Goal: Task Accomplishment & Management: Manage account settings

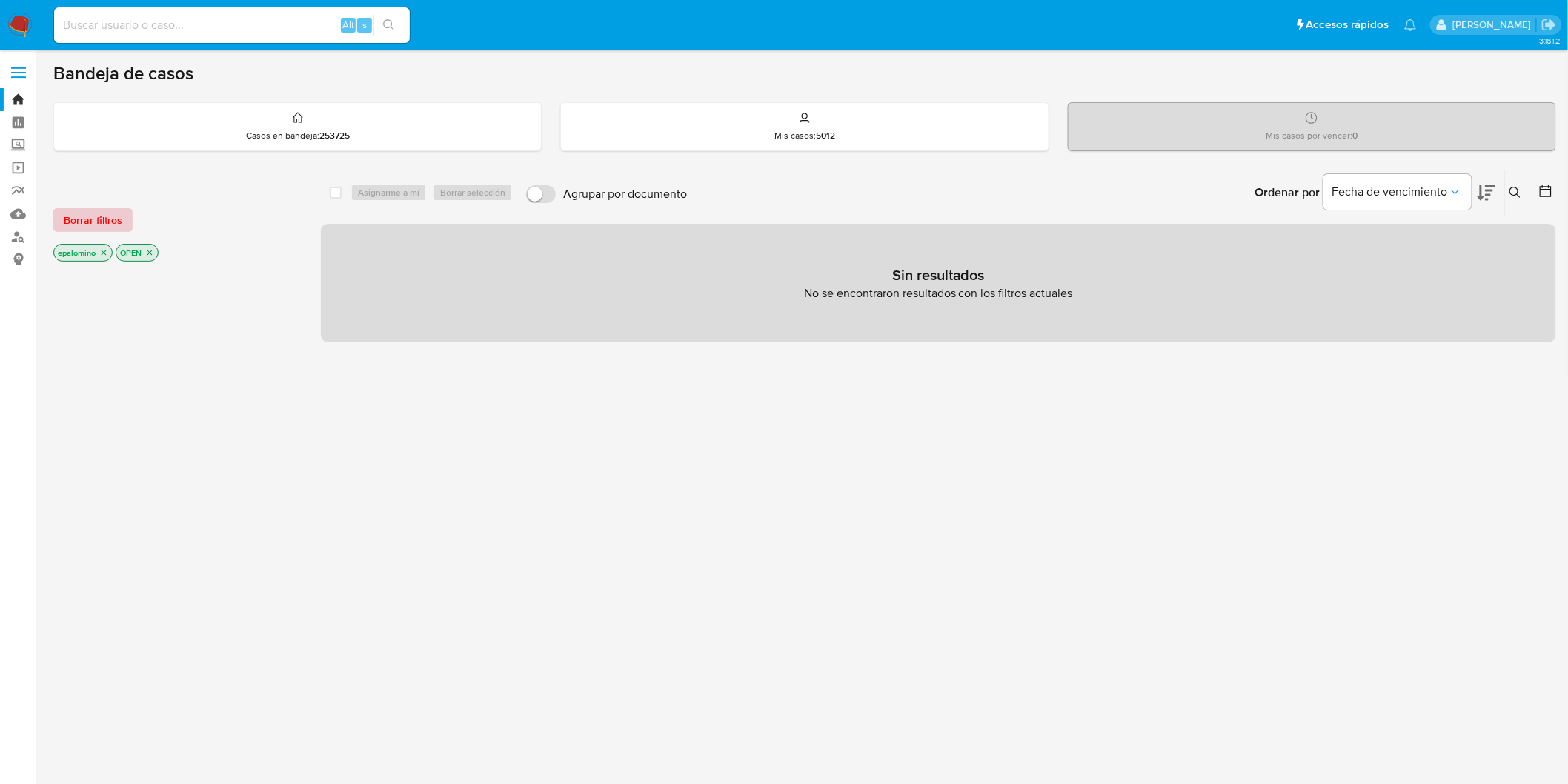
click at [103, 215] on span "Borrar filtros" at bounding box center [93, 220] width 59 height 21
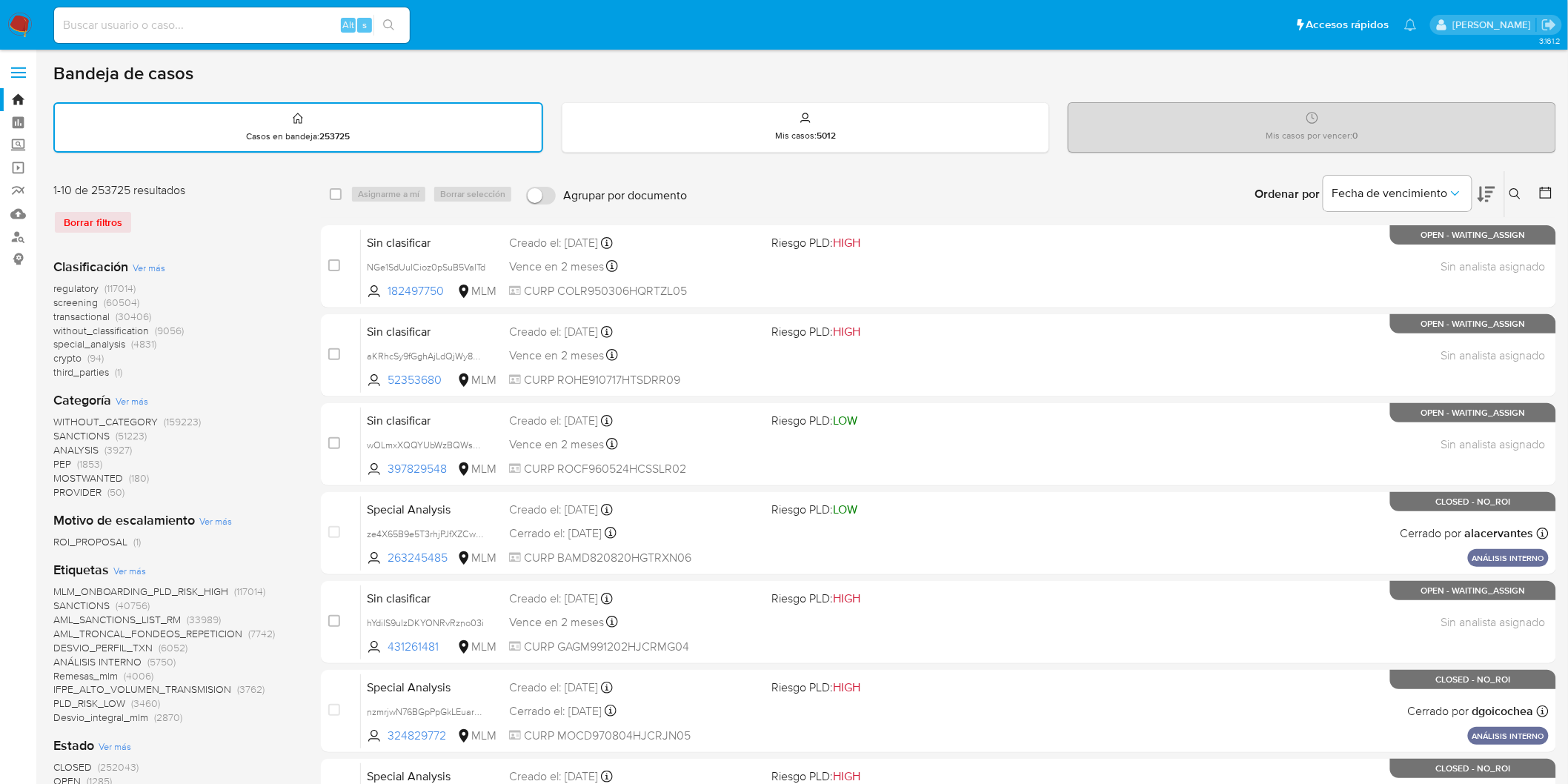
click at [18, 23] on img at bounding box center [20, 25] width 25 height 25
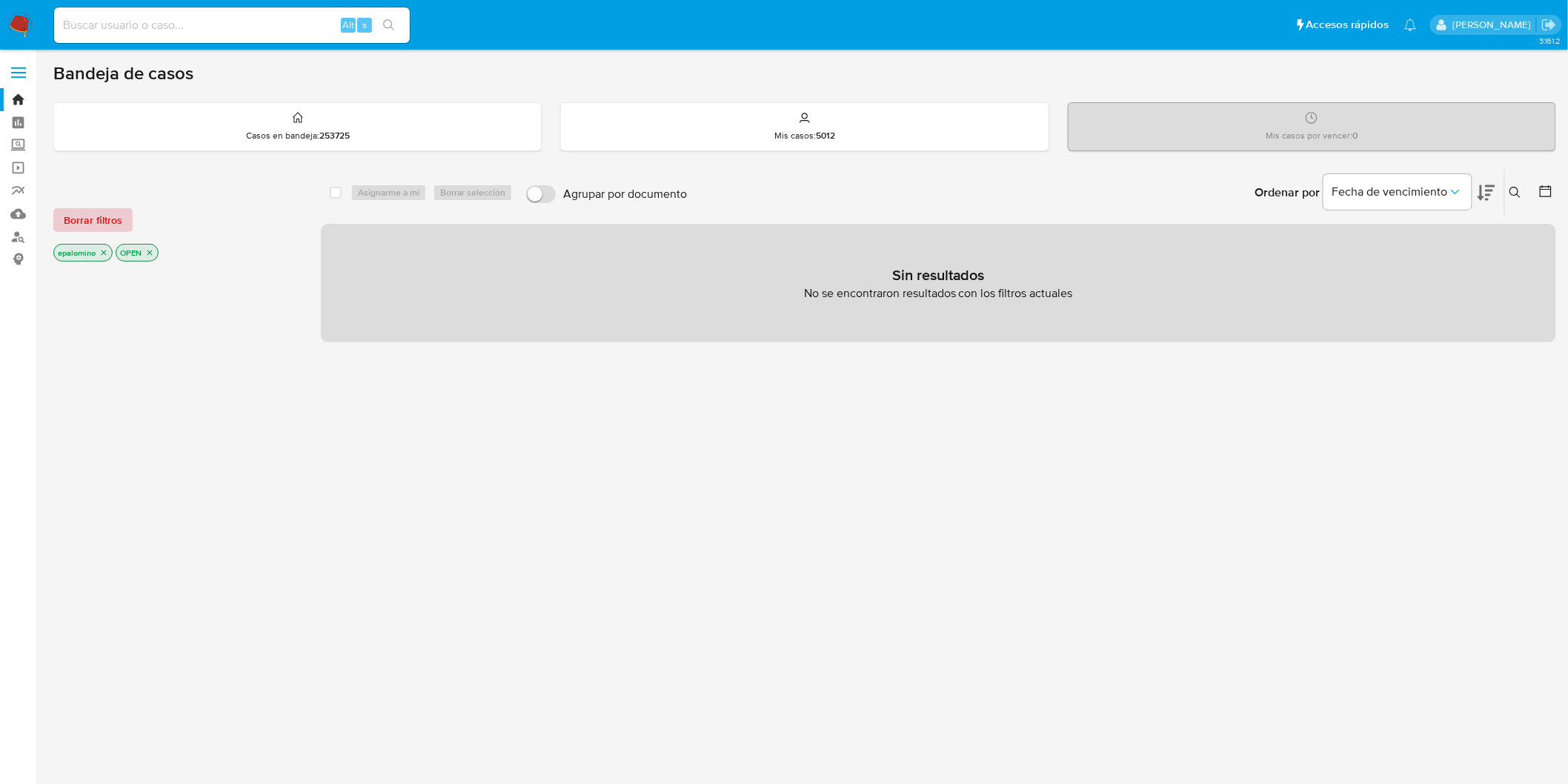
click at [108, 212] on span "Borrar filtros" at bounding box center [93, 220] width 59 height 21
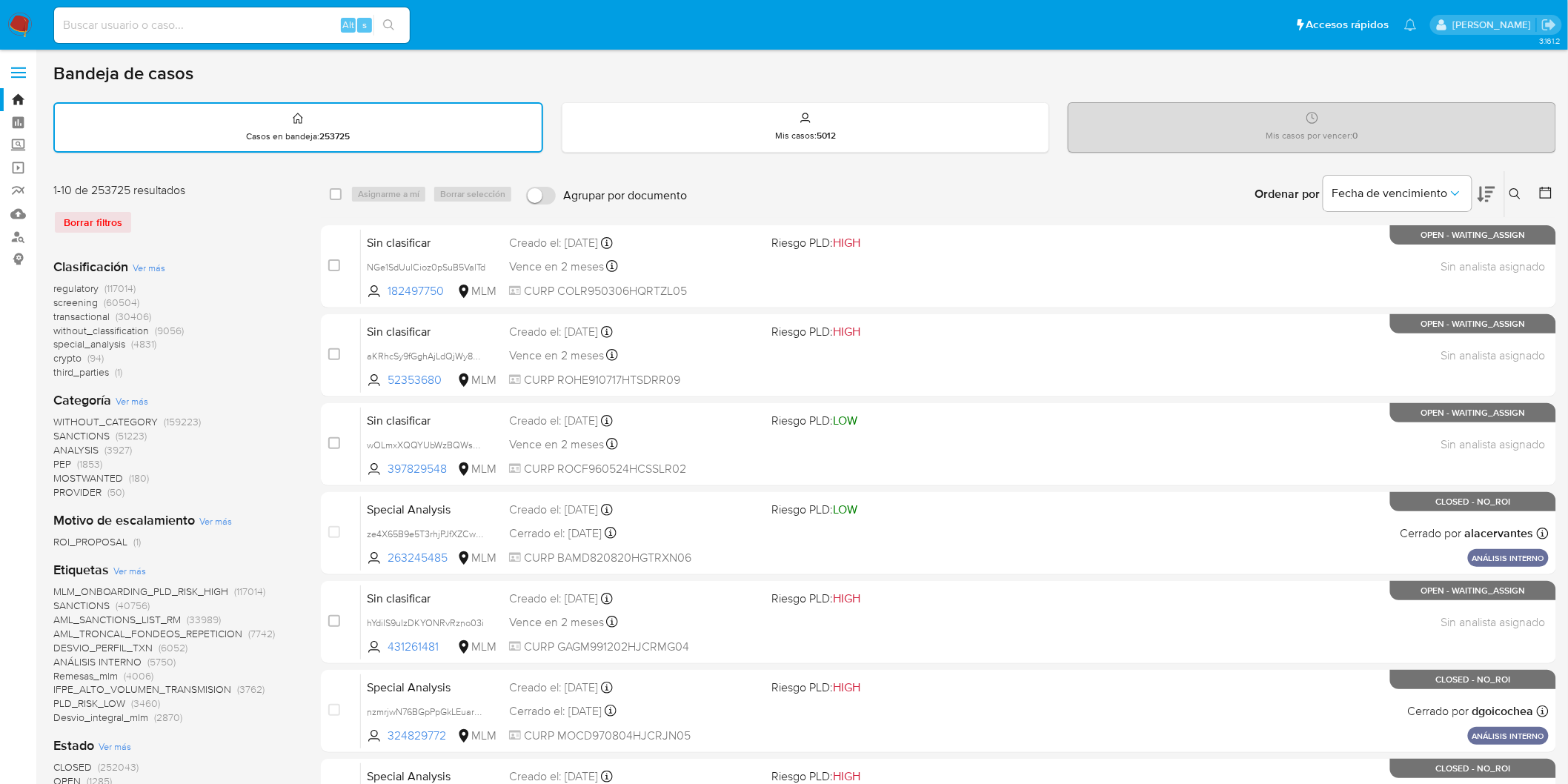
click at [1515, 188] on icon at bounding box center [1515, 194] width 12 height 12
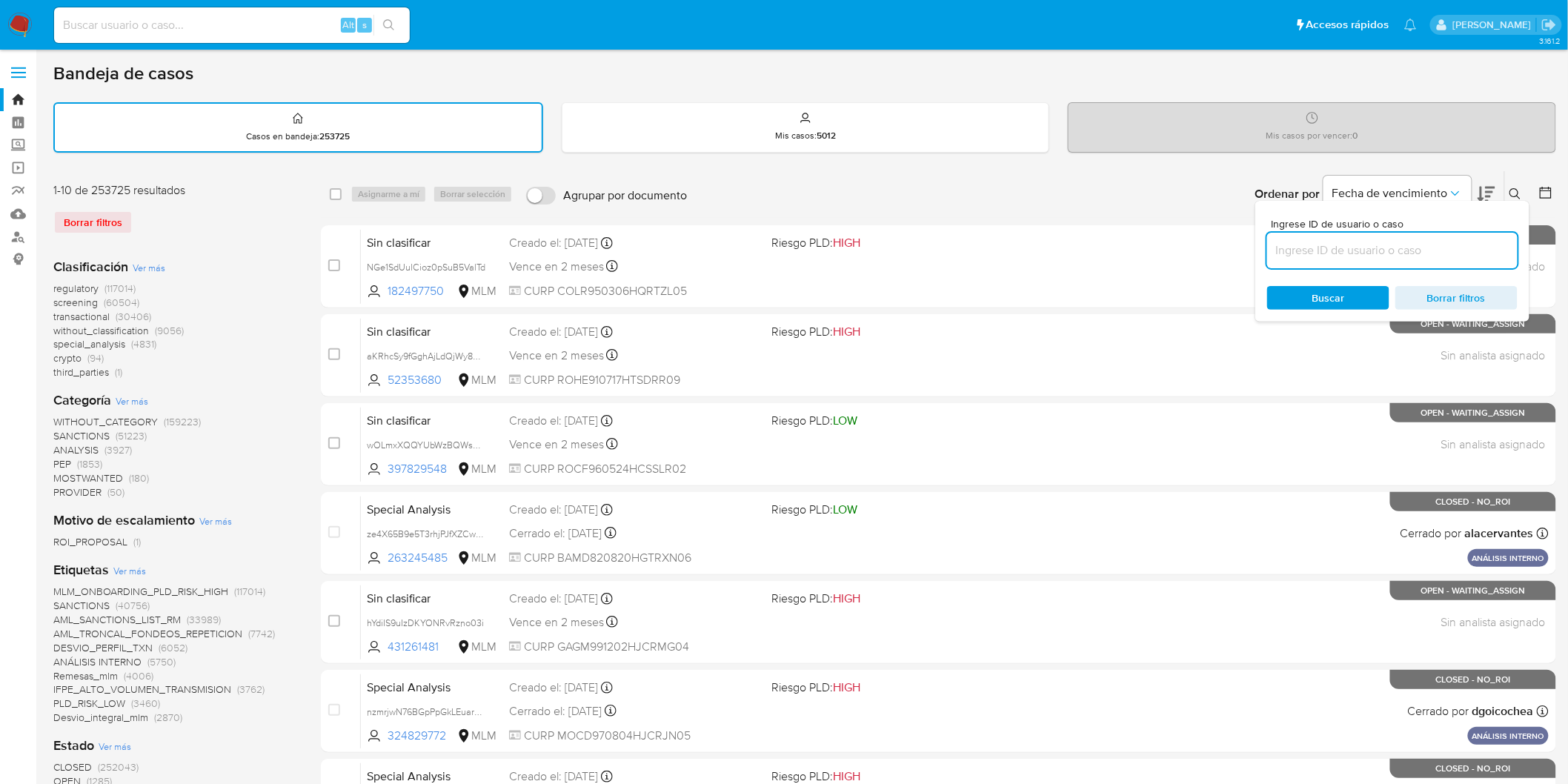
click at [1308, 254] on input at bounding box center [1392, 250] width 250 height 19
type input "52257995"
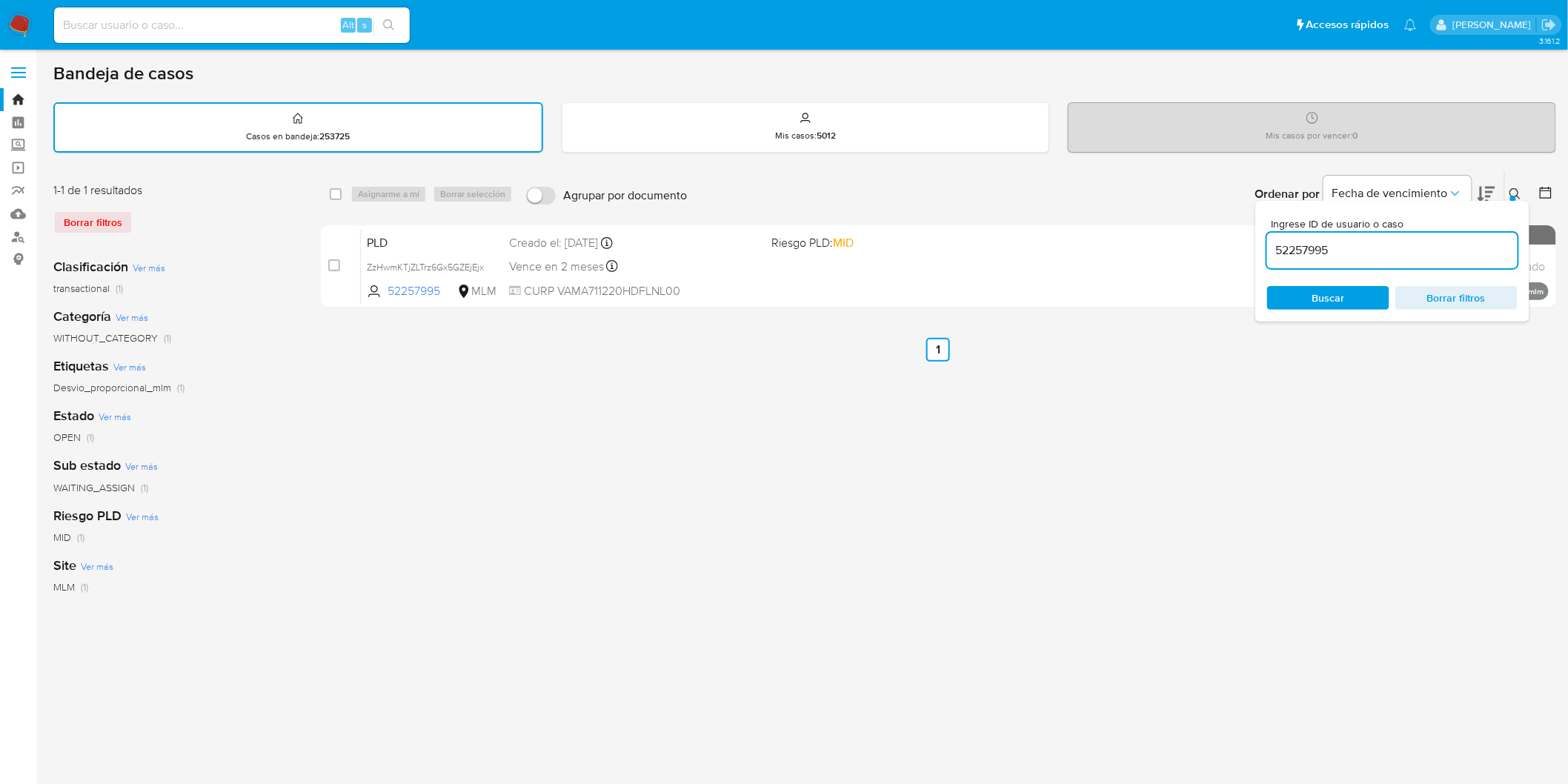
click at [1510, 193] on icon at bounding box center [1515, 194] width 12 height 12
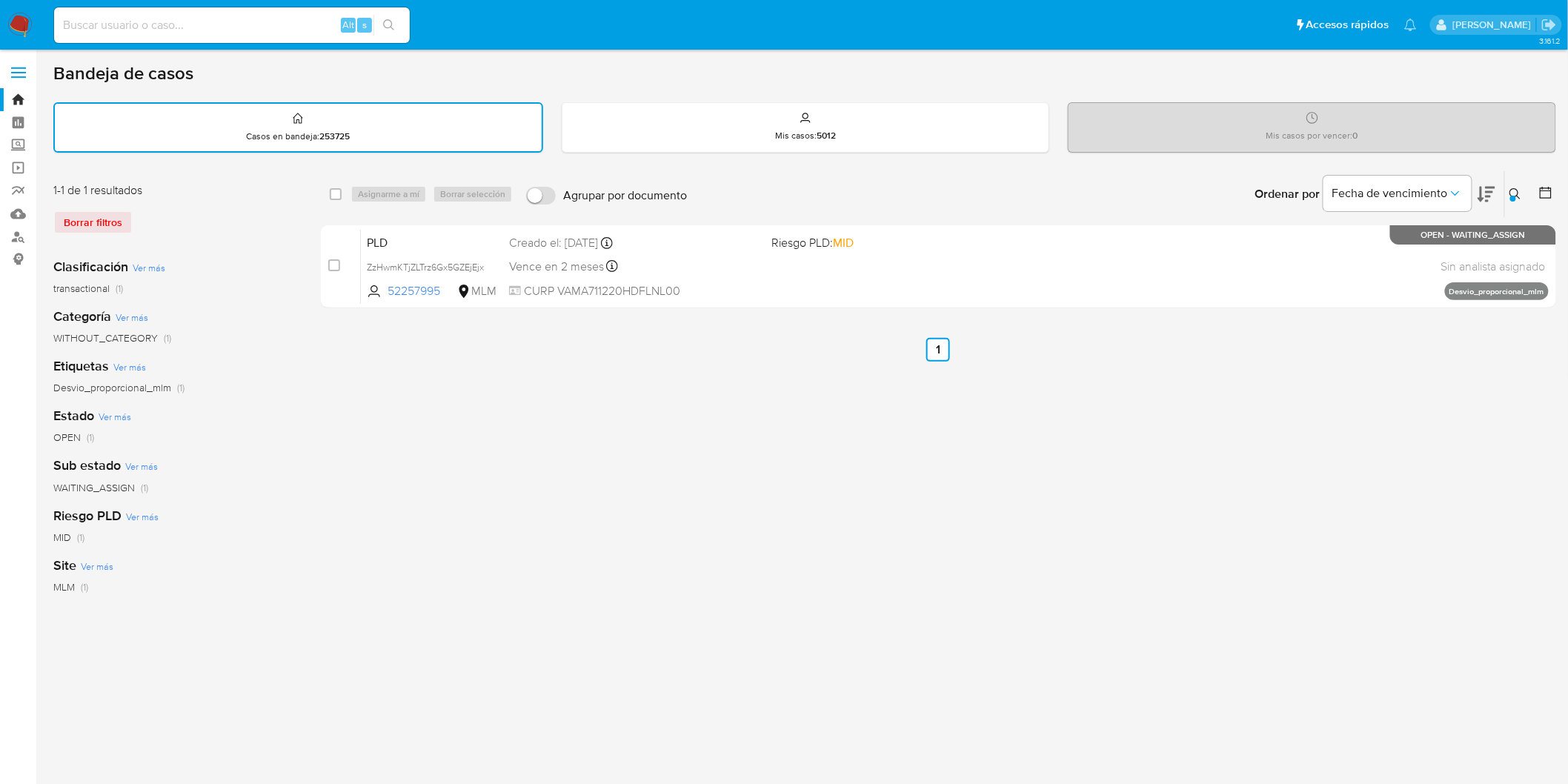
click at [27, 30] on img at bounding box center [20, 25] width 25 height 25
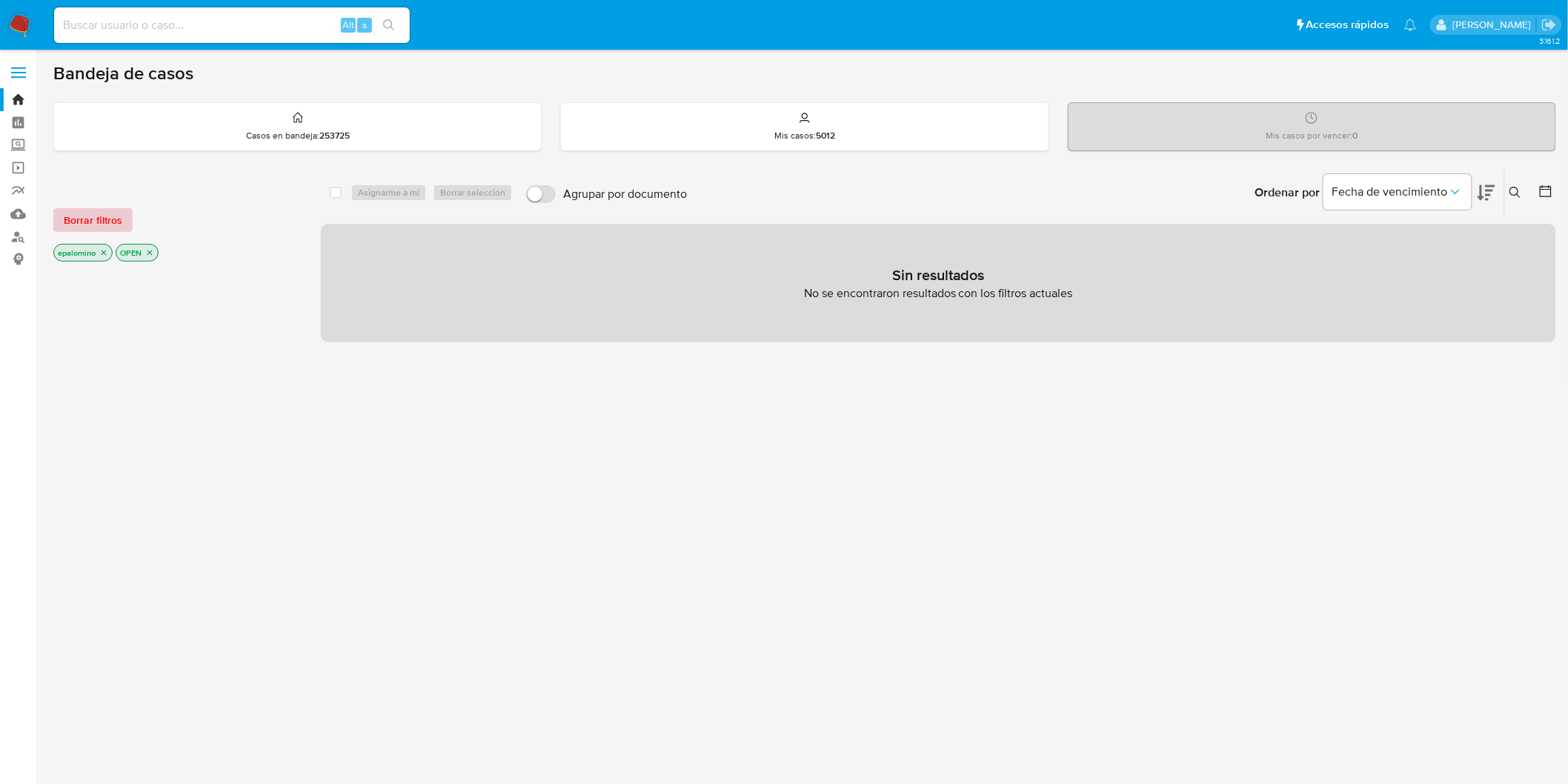
click at [91, 210] on span "Borrar filtros" at bounding box center [93, 220] width 59 height 21
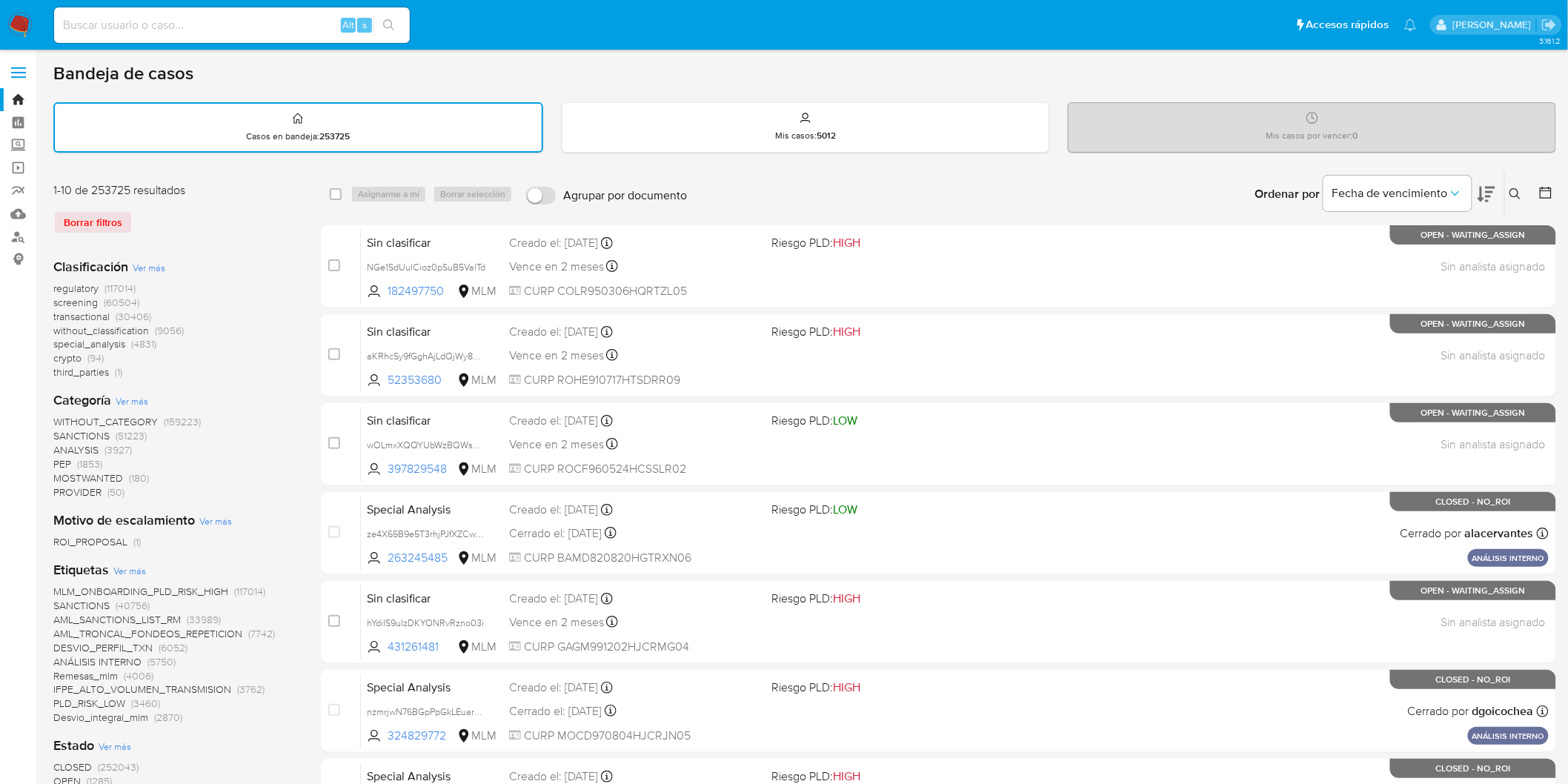
click at [1514, 188] on icon at bounding box center [1515, 194] width 12 height 12
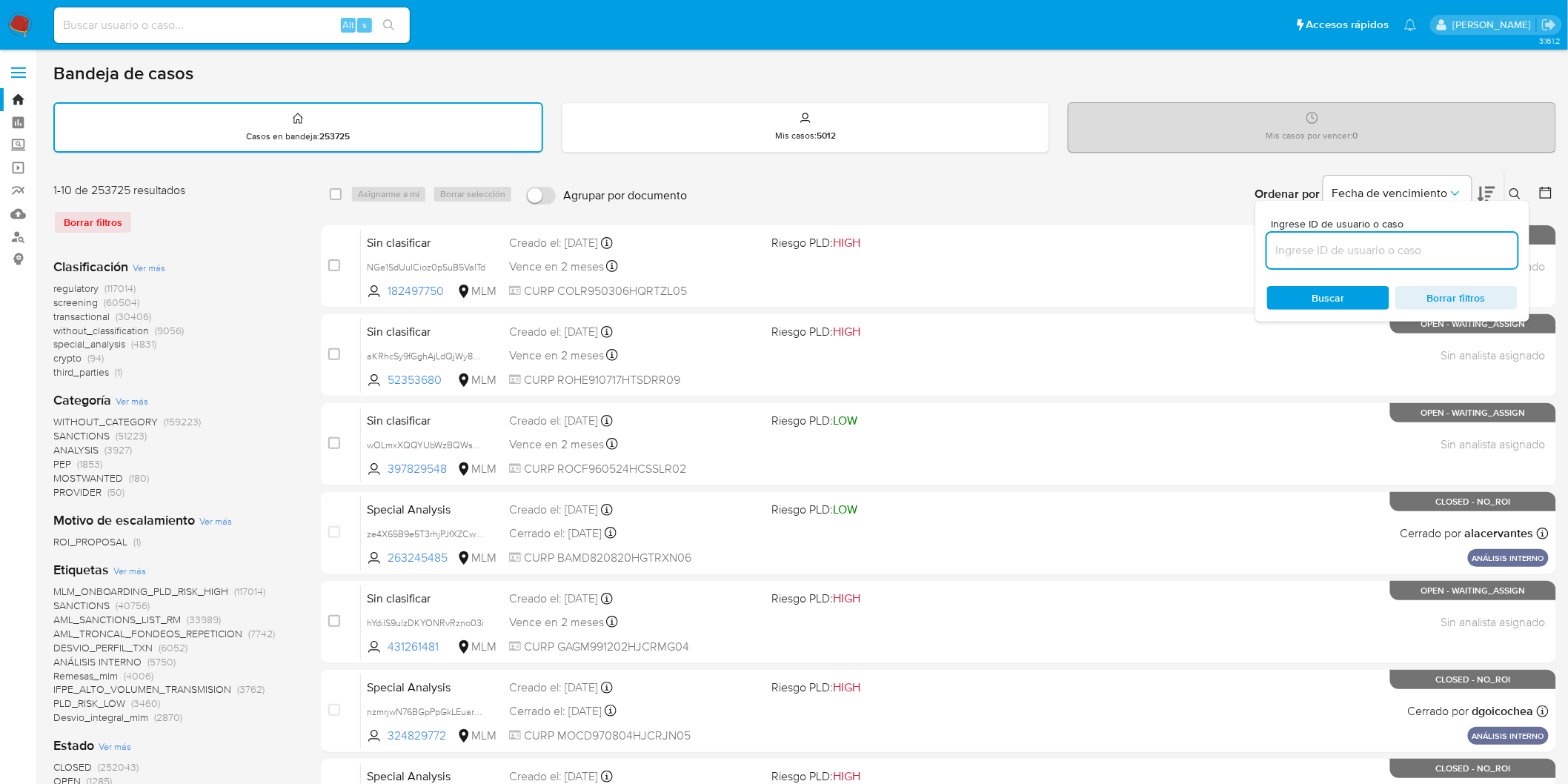
click at [1395, 247] on input at bounding box center [1392, 250] width 250 height 19
type input "52257995"
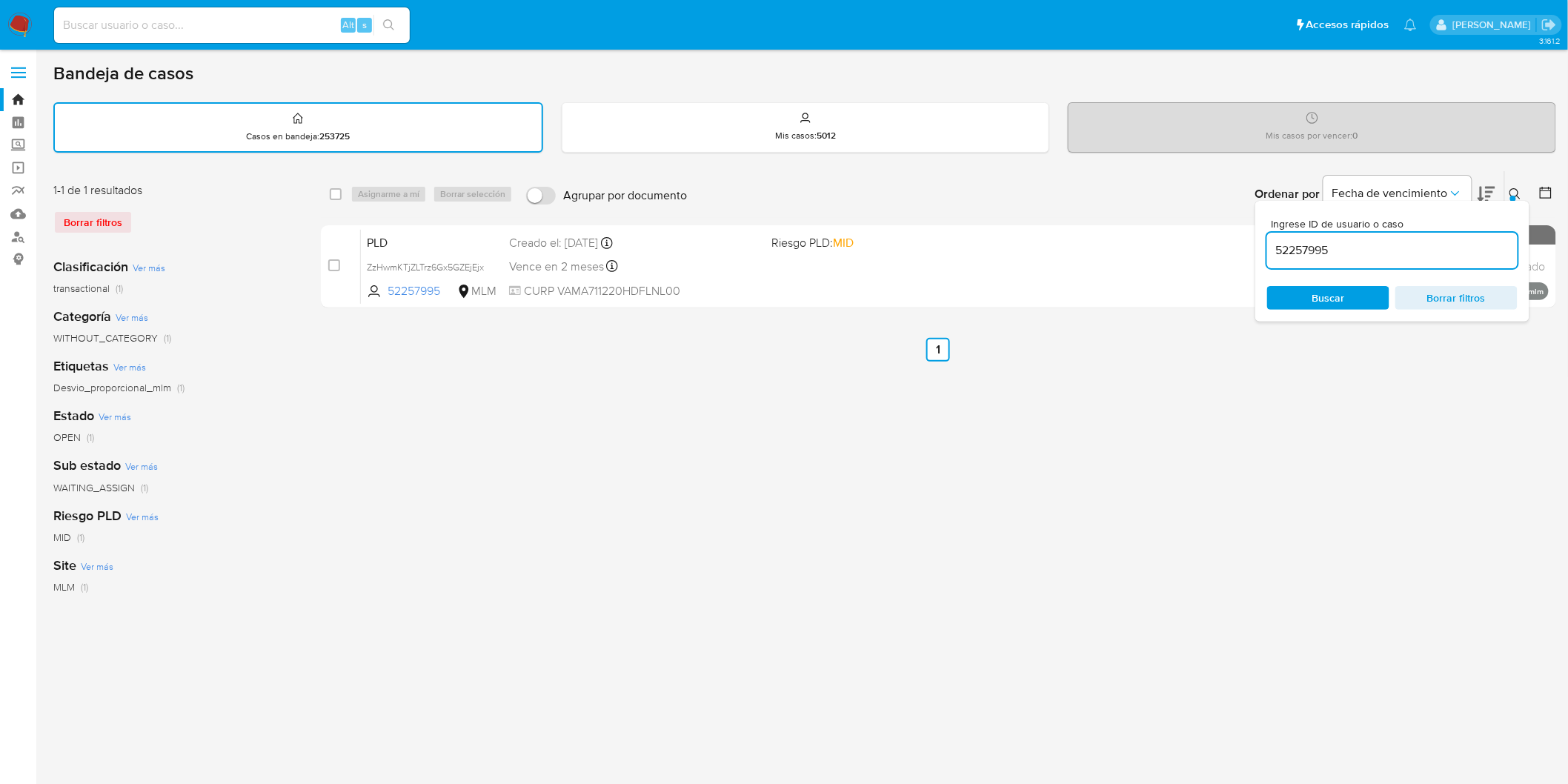
click at [1518, 191] on icon at bounding box center [1514, 193] width 11 height 11
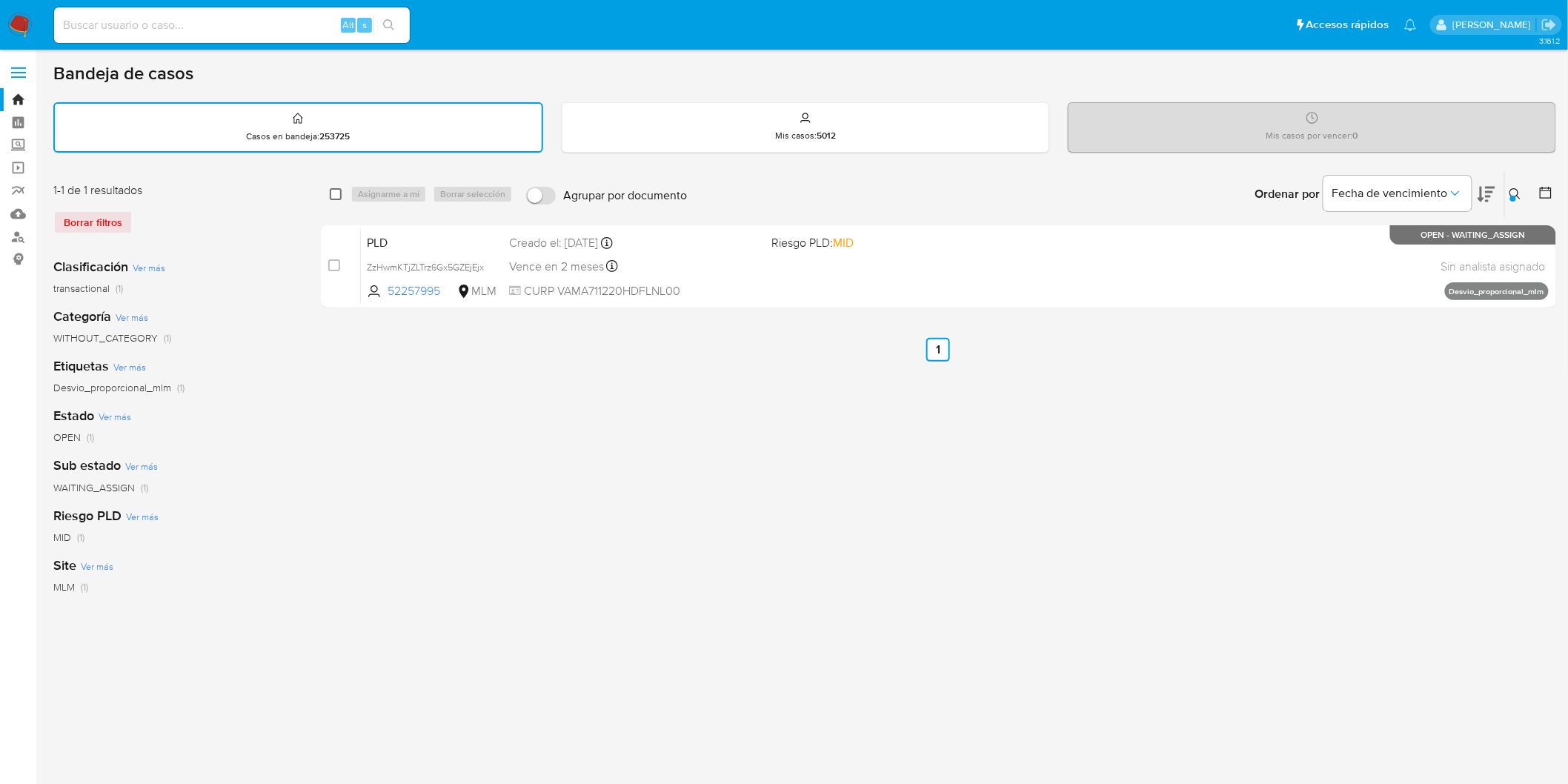
click at [341, 191] on input "checkbox" at bounding box center [335, 194] width 12 height 12
checkbox input "true"
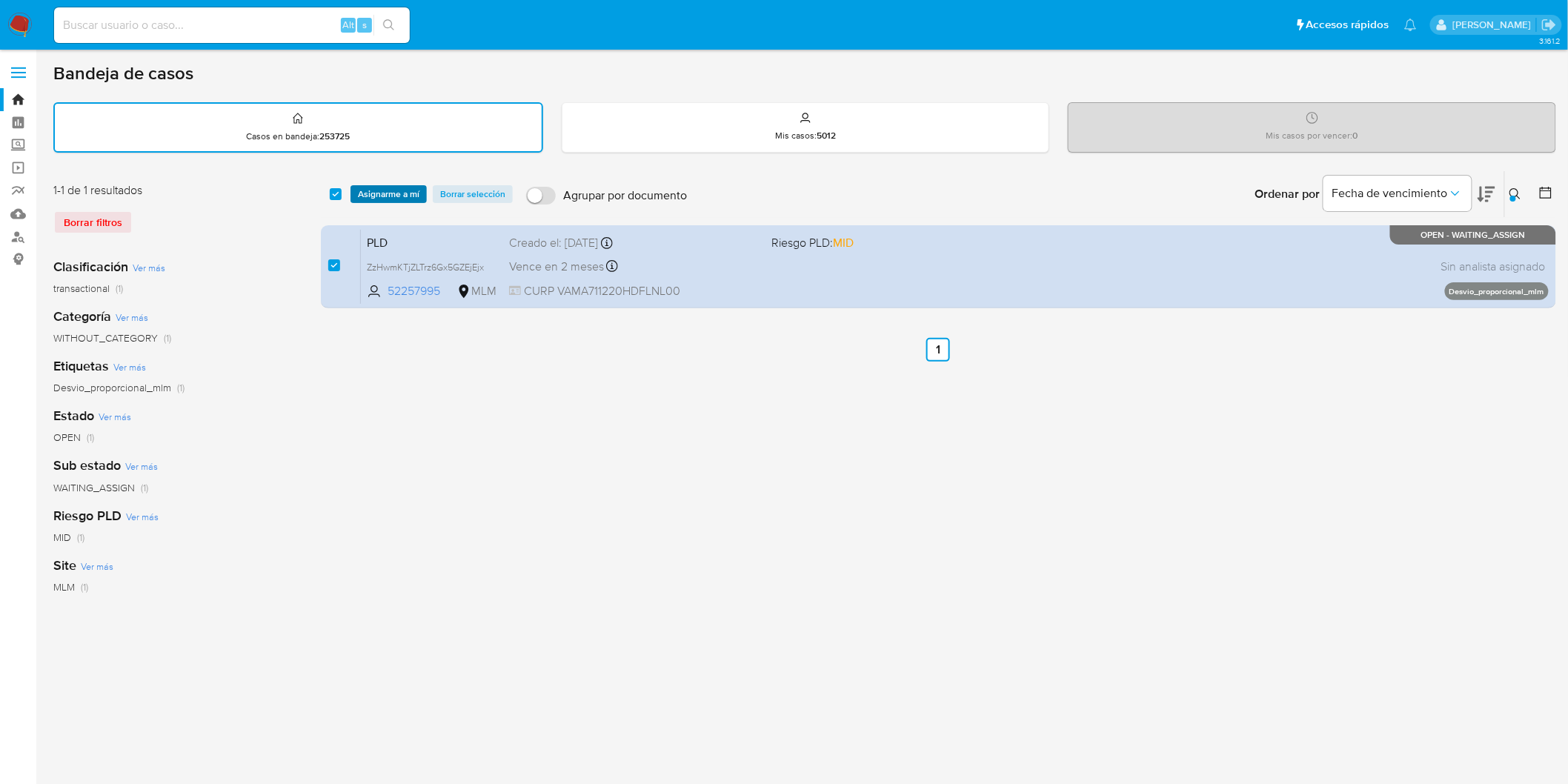
click at [364, 191] on span "Asignarme a mí" at bounding box center [388, 194] width 61 height 15
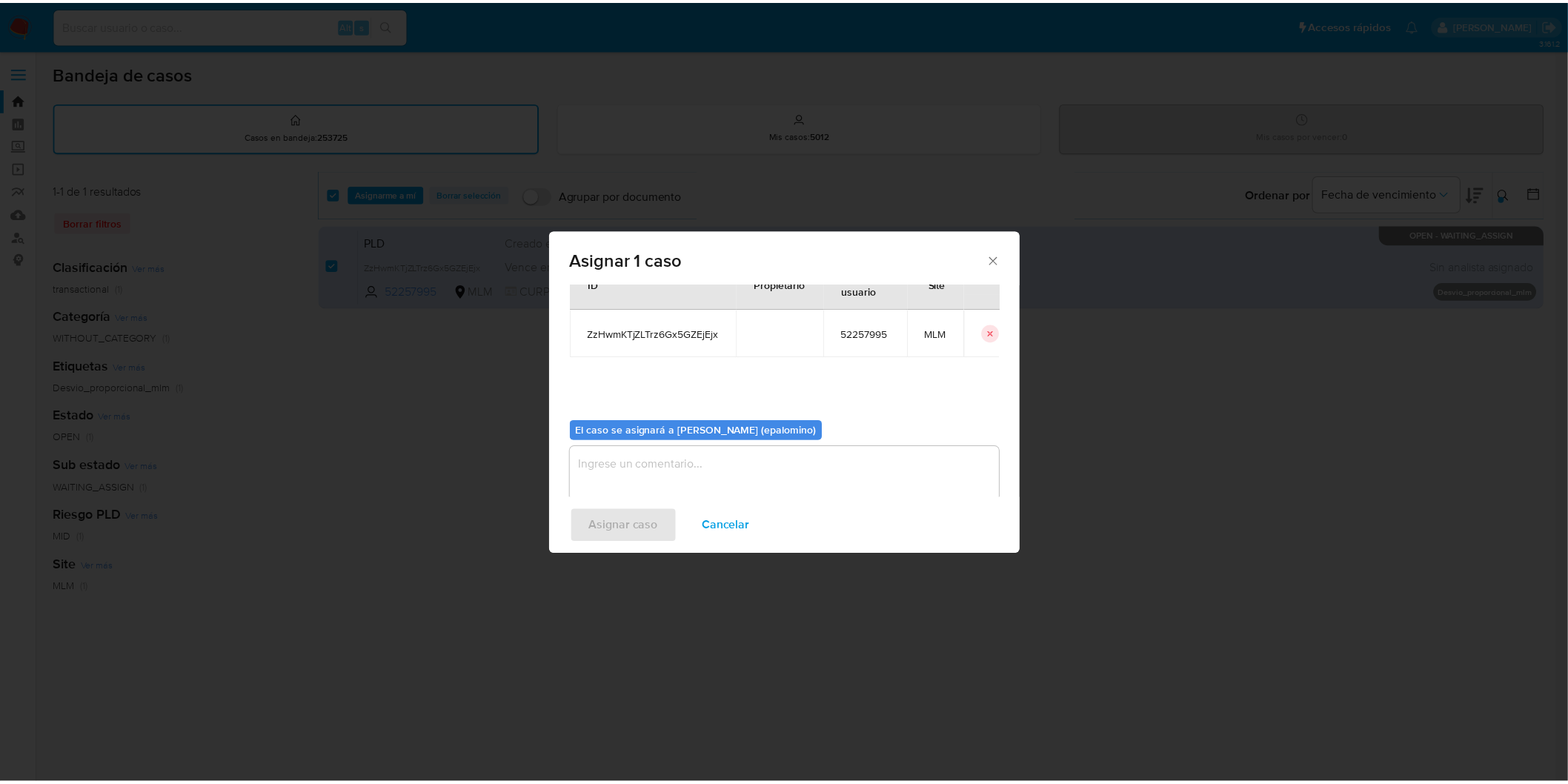
scroll to position [76, 0]
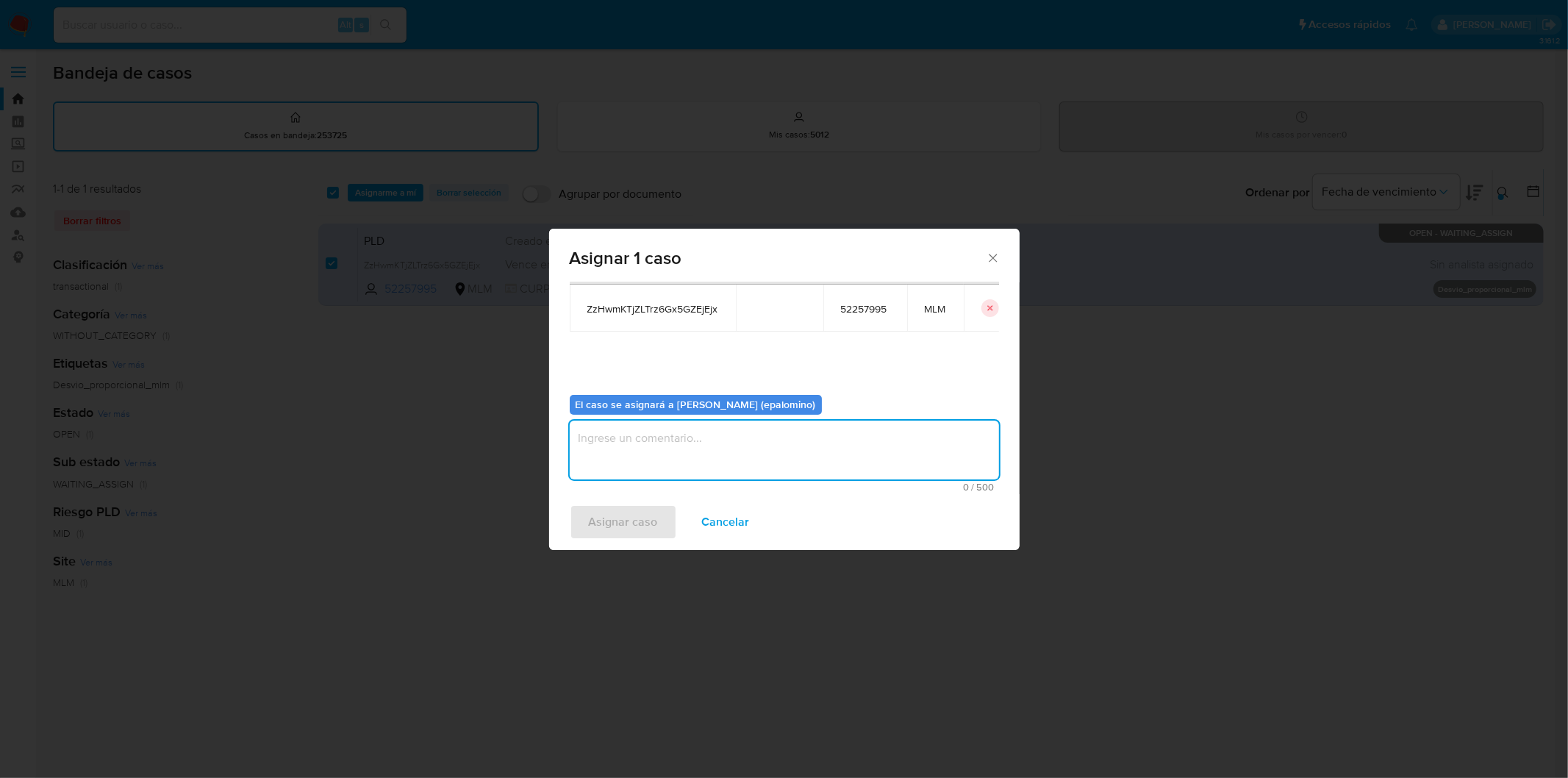
click at [680, 466] on textarea "assign-modal" at bounding box center [784, 449] width 429 height 59
type textarea "AS"
click at [634, 519] on span "Asignar caso" at bounding box center [623, 522] width 69 height 33
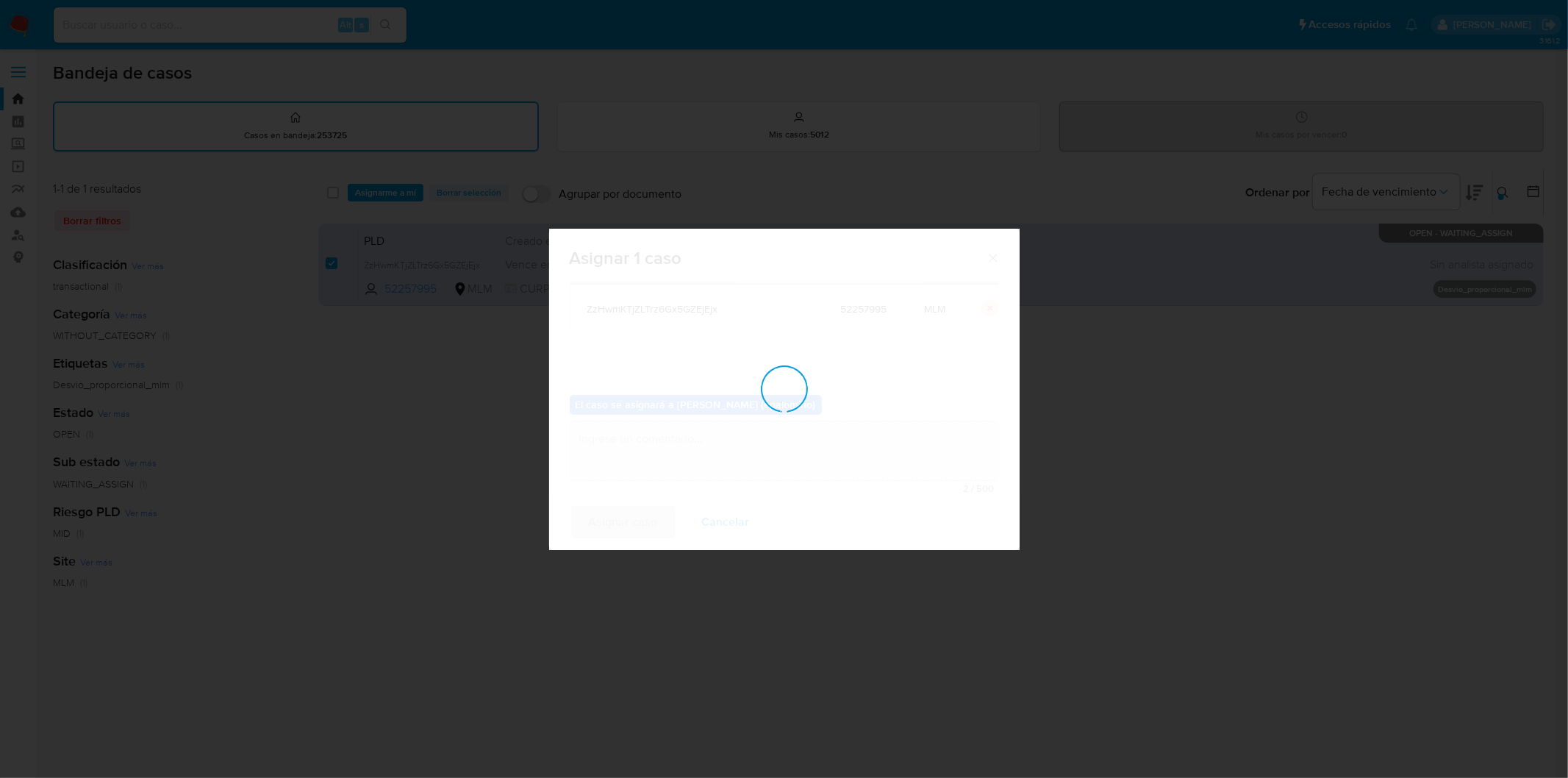
checkbox input "false"
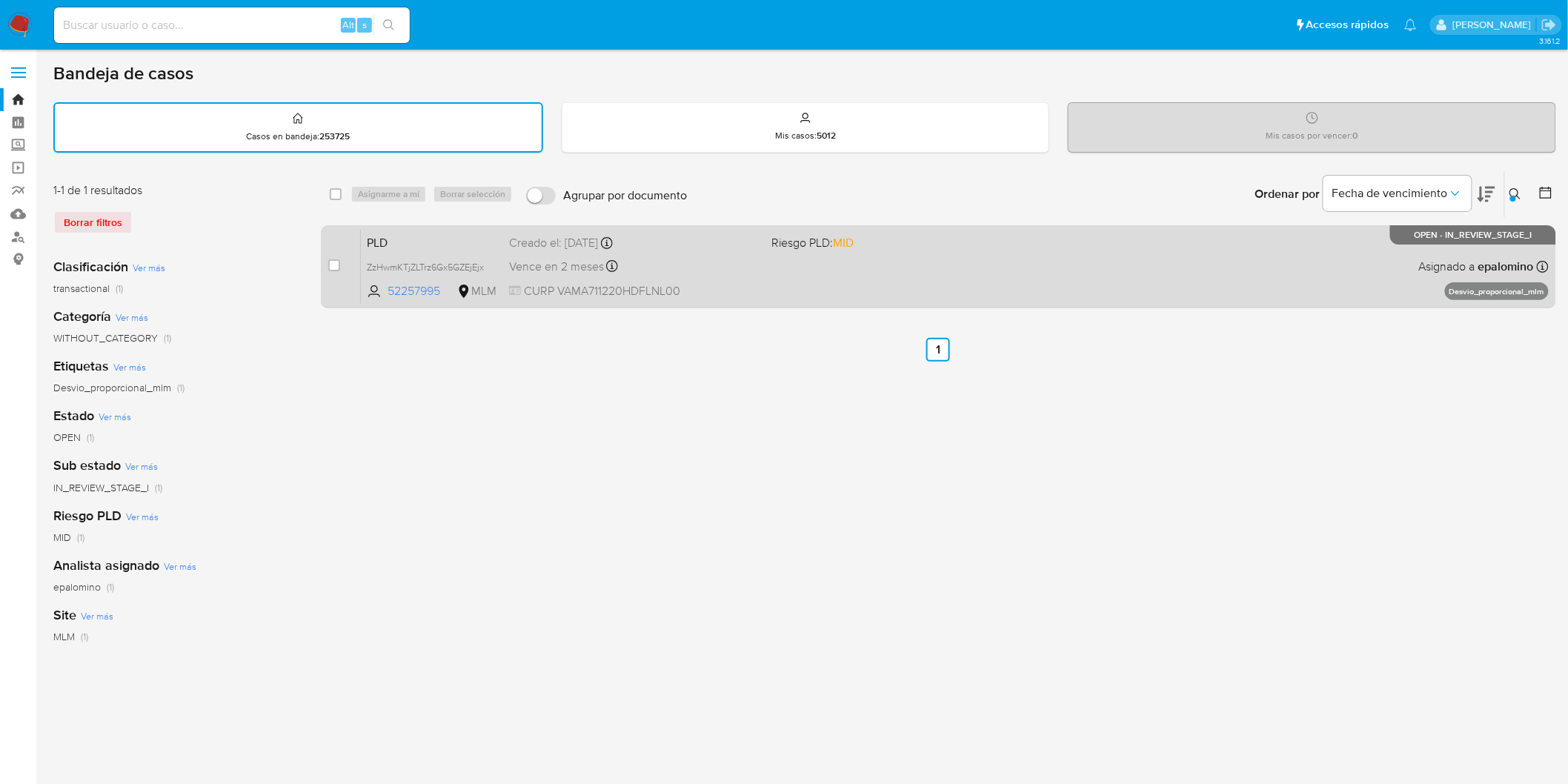
click at [397, 229] on div "PLD ZzHwmKTjZLTrz6Gx5GZEjEjx 52257995 MLM Riesgo PLD: MID Creado el: 12/09/2025…" at bounding box center [954, 266] width 1187 height 75
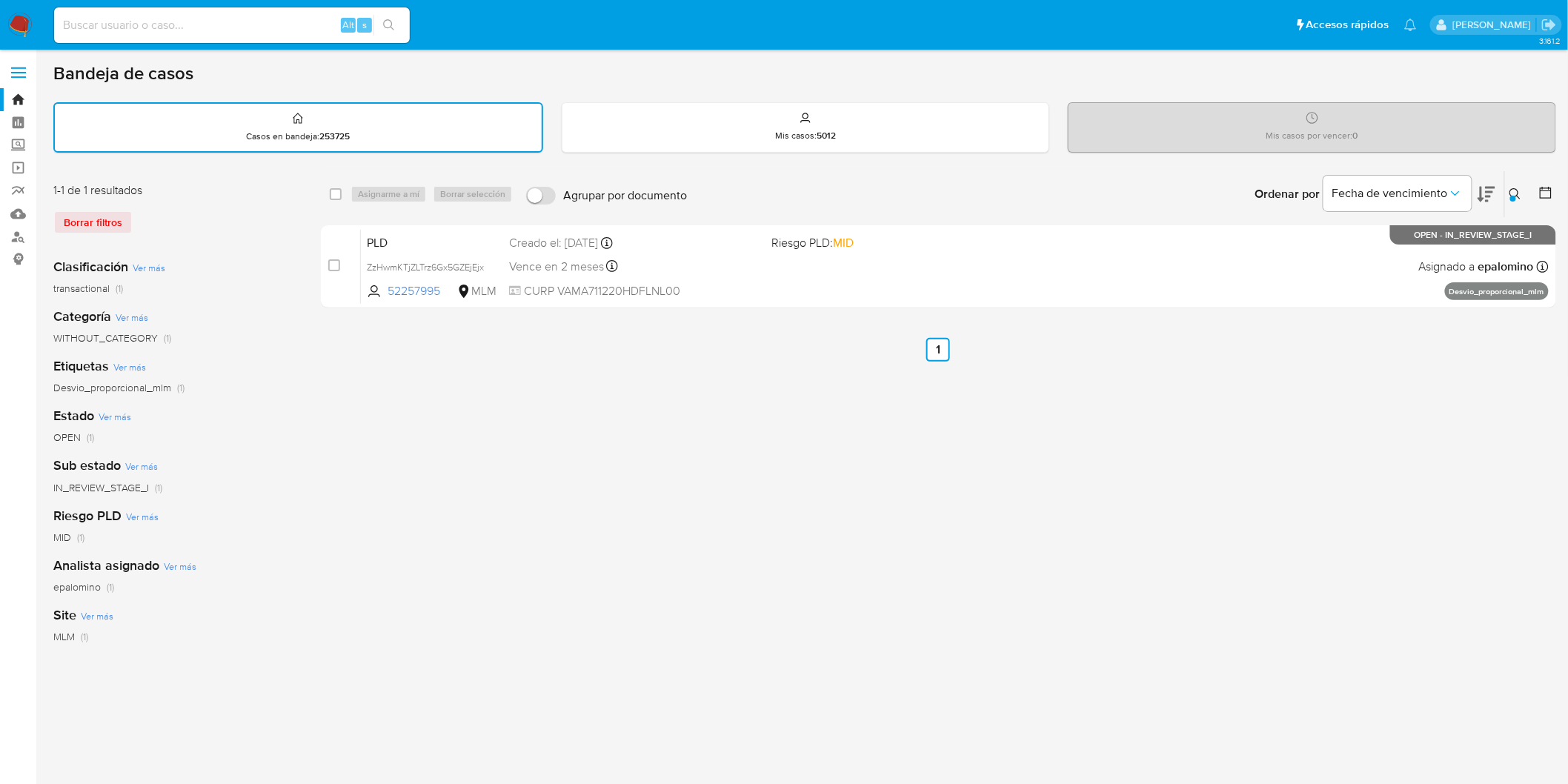
click at [23, 24] on img at bounding box center [20, 25] width 25 height 25
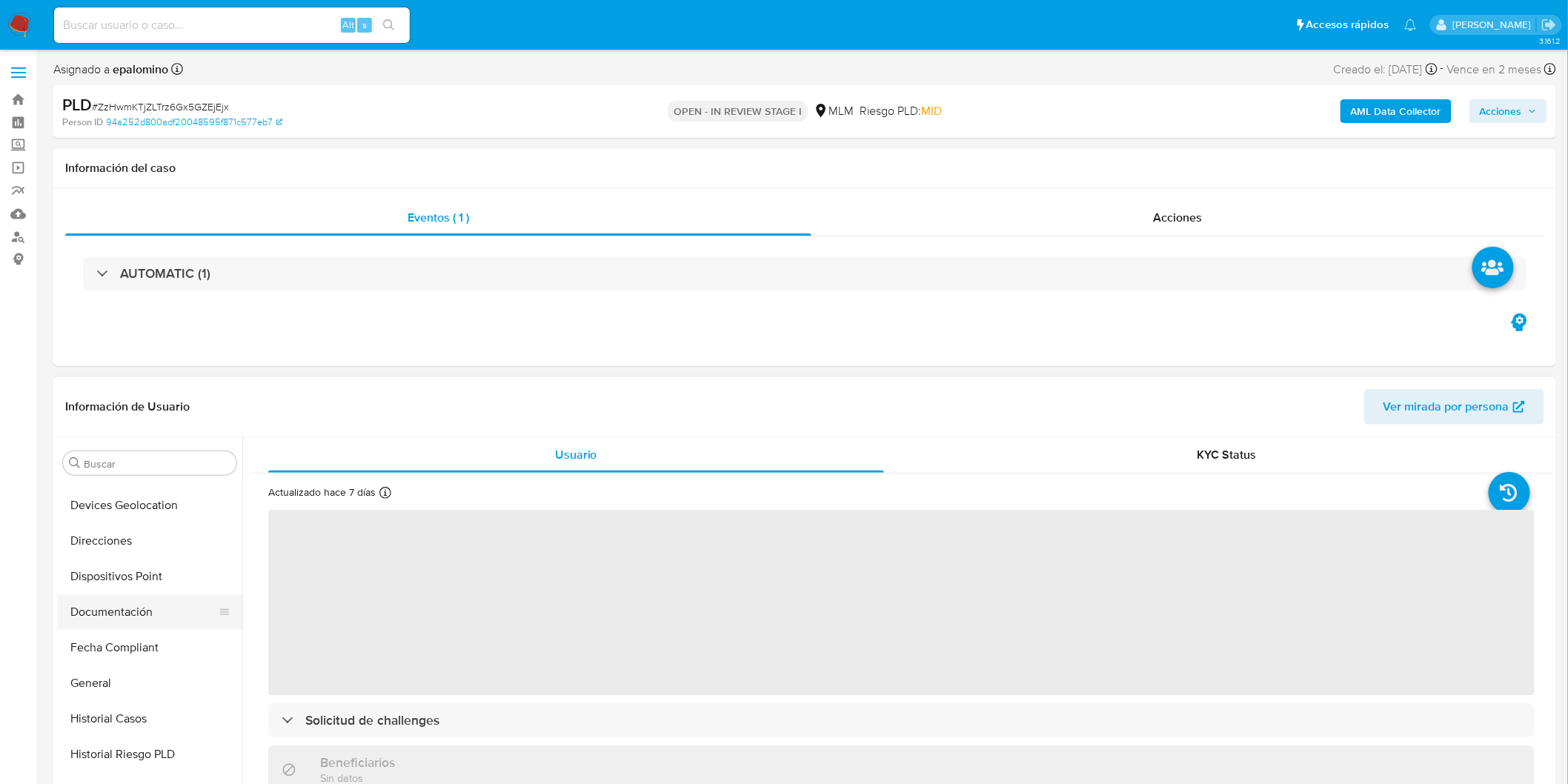
scroll to position [285, 0]
select select "10"
click at [165, 645] on button "Documentación" at bounding box center [144, 641] width 173 height 35
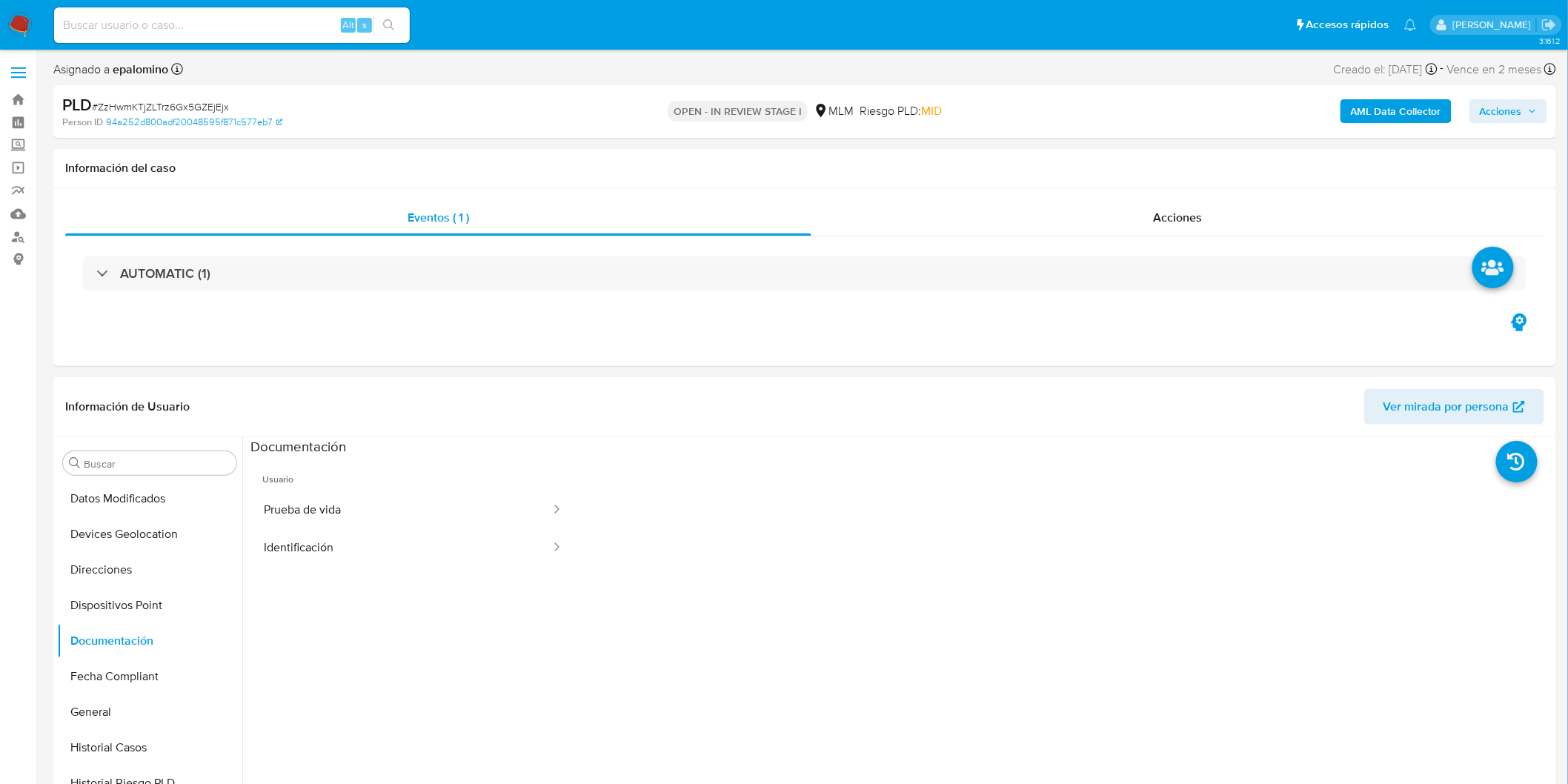
scroll to position [227, 0]
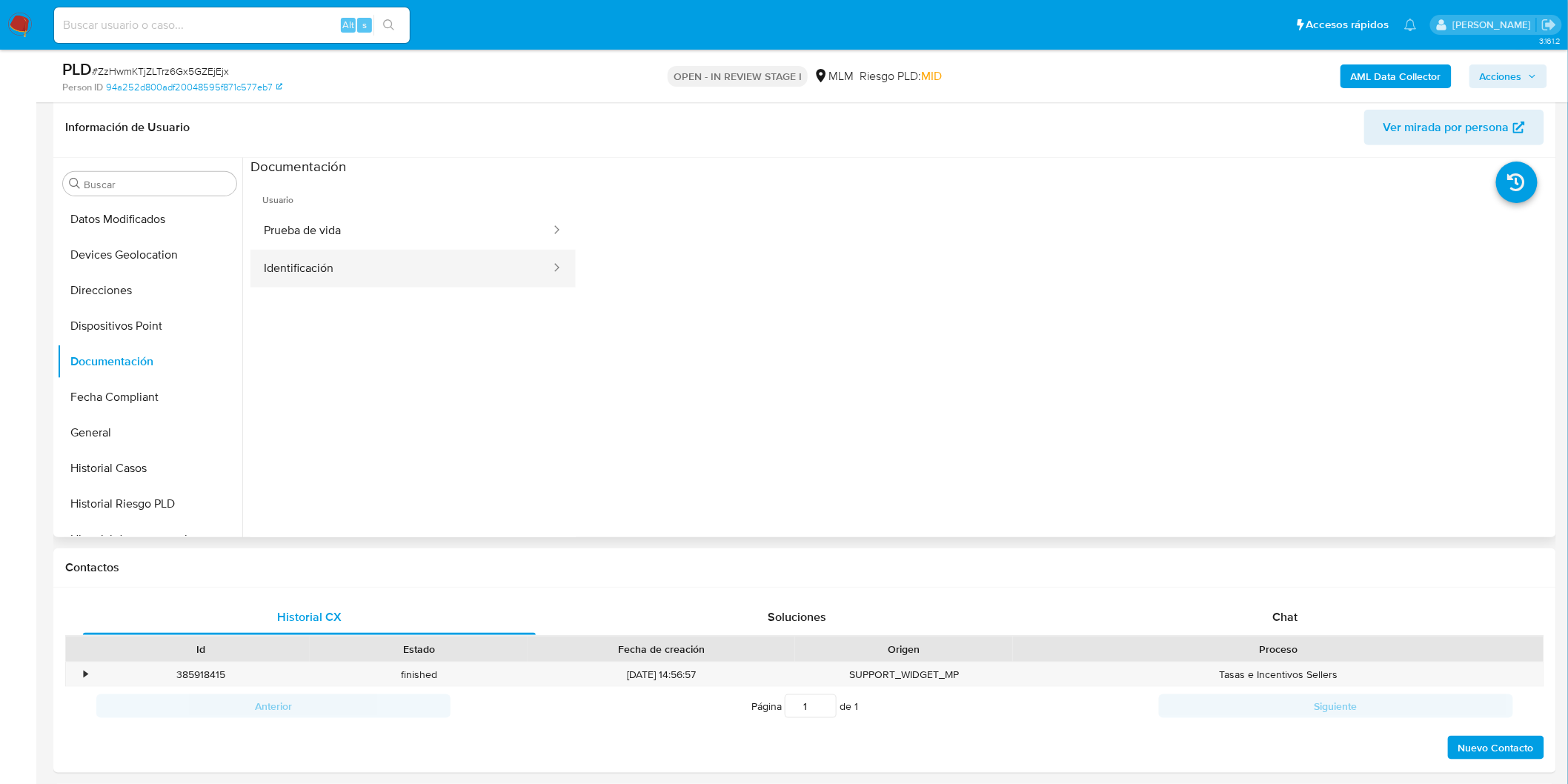
click at [359, 272] on button "Identificación" at bounding box center [401, 268] width 302 height 38
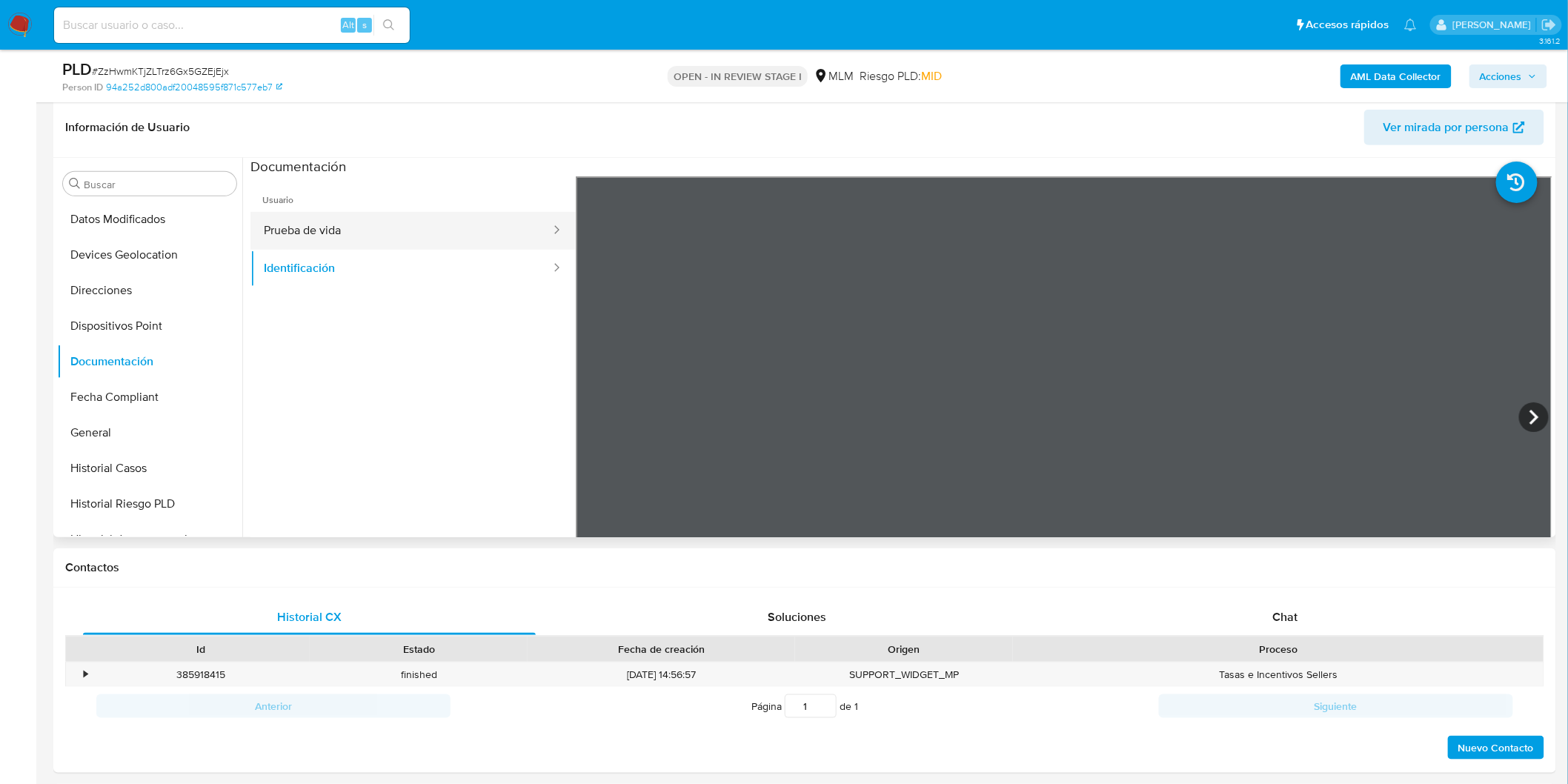
click at [389, 218] on button "Prueba de vida" at bounding box center [401, 230] width 302 height 38
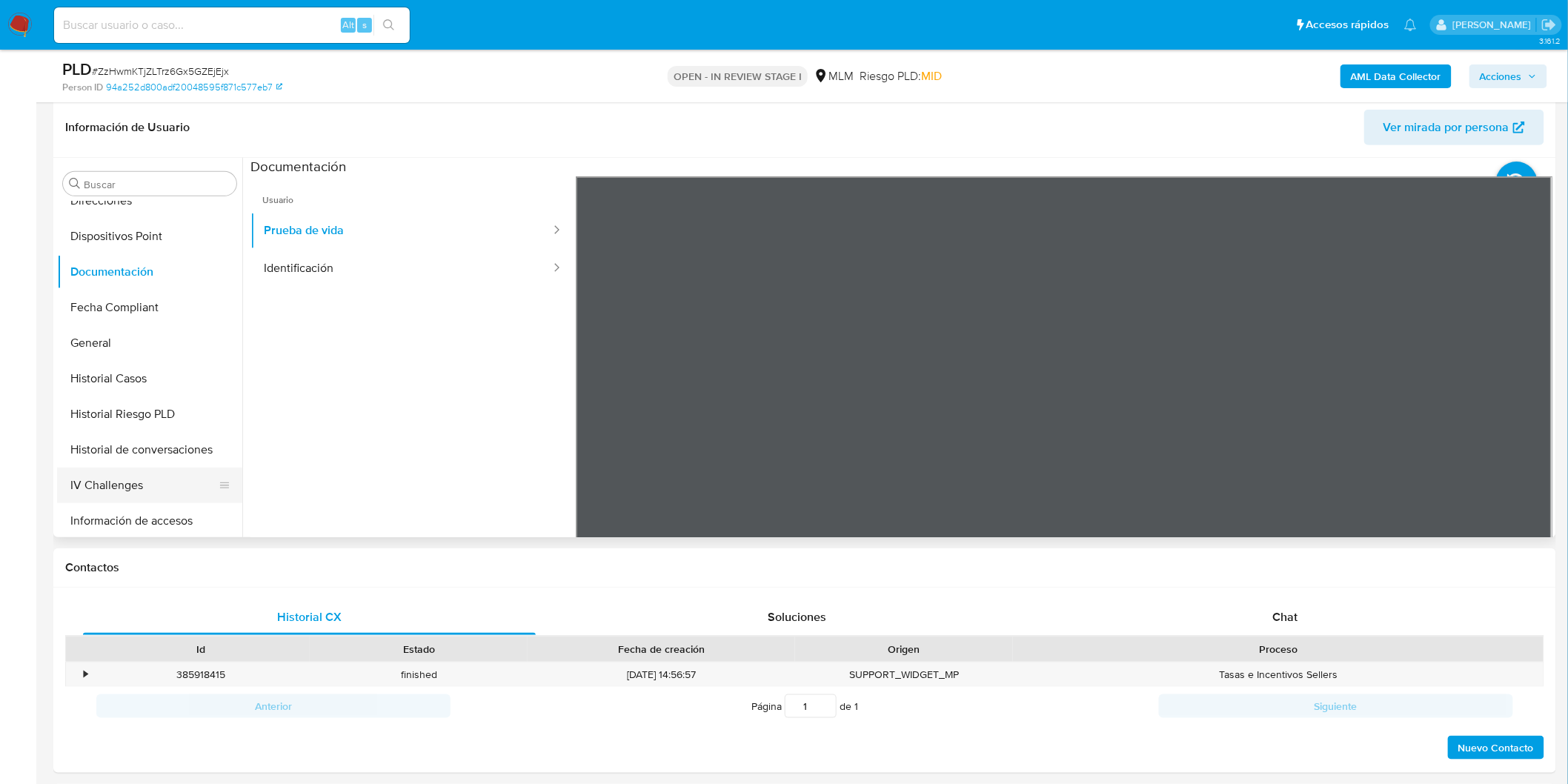
scroll to position [531, 0]
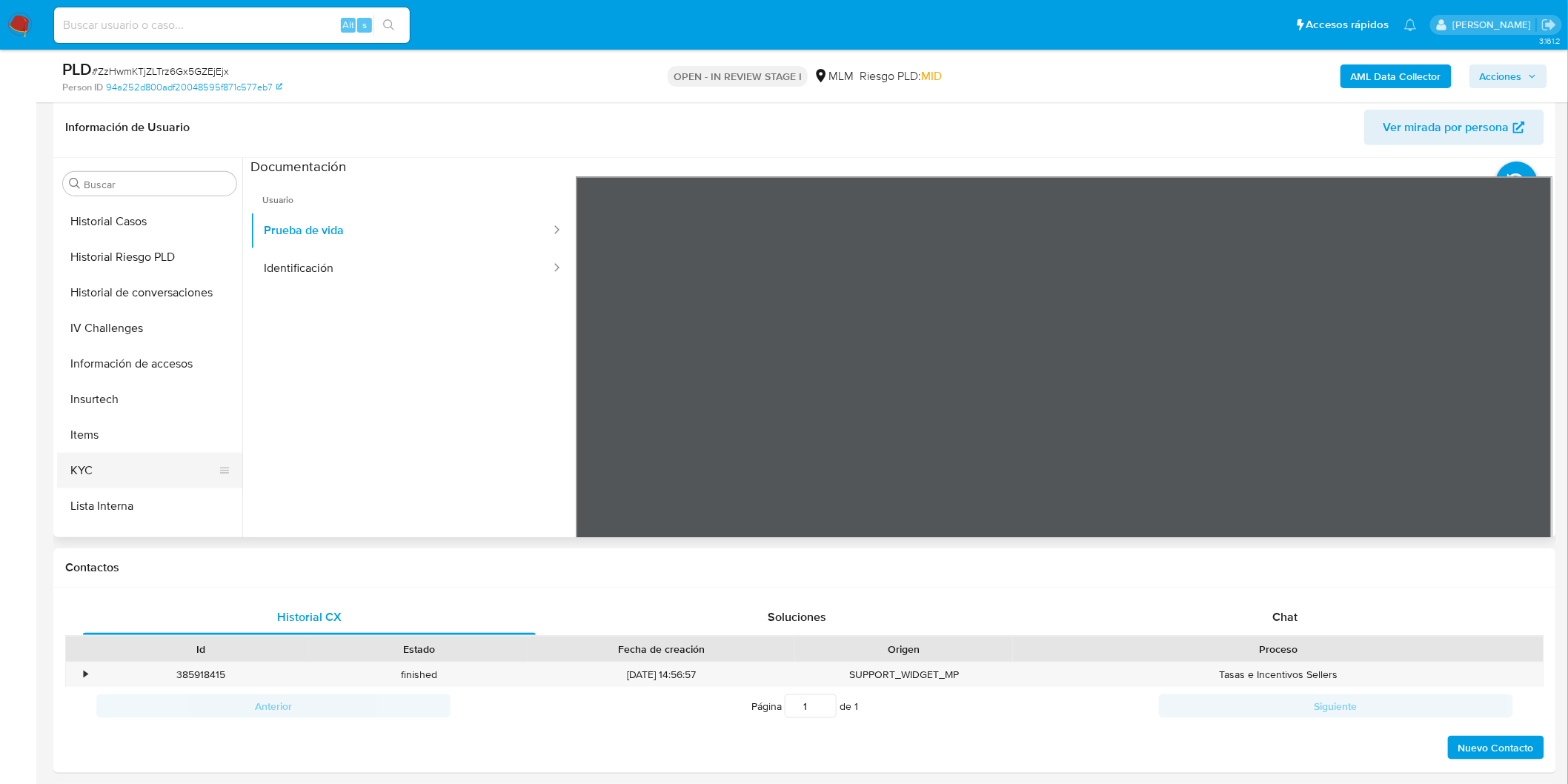
click at [128, 465] on button "KYC" at bounding box center [144, 471] width 173 height 35
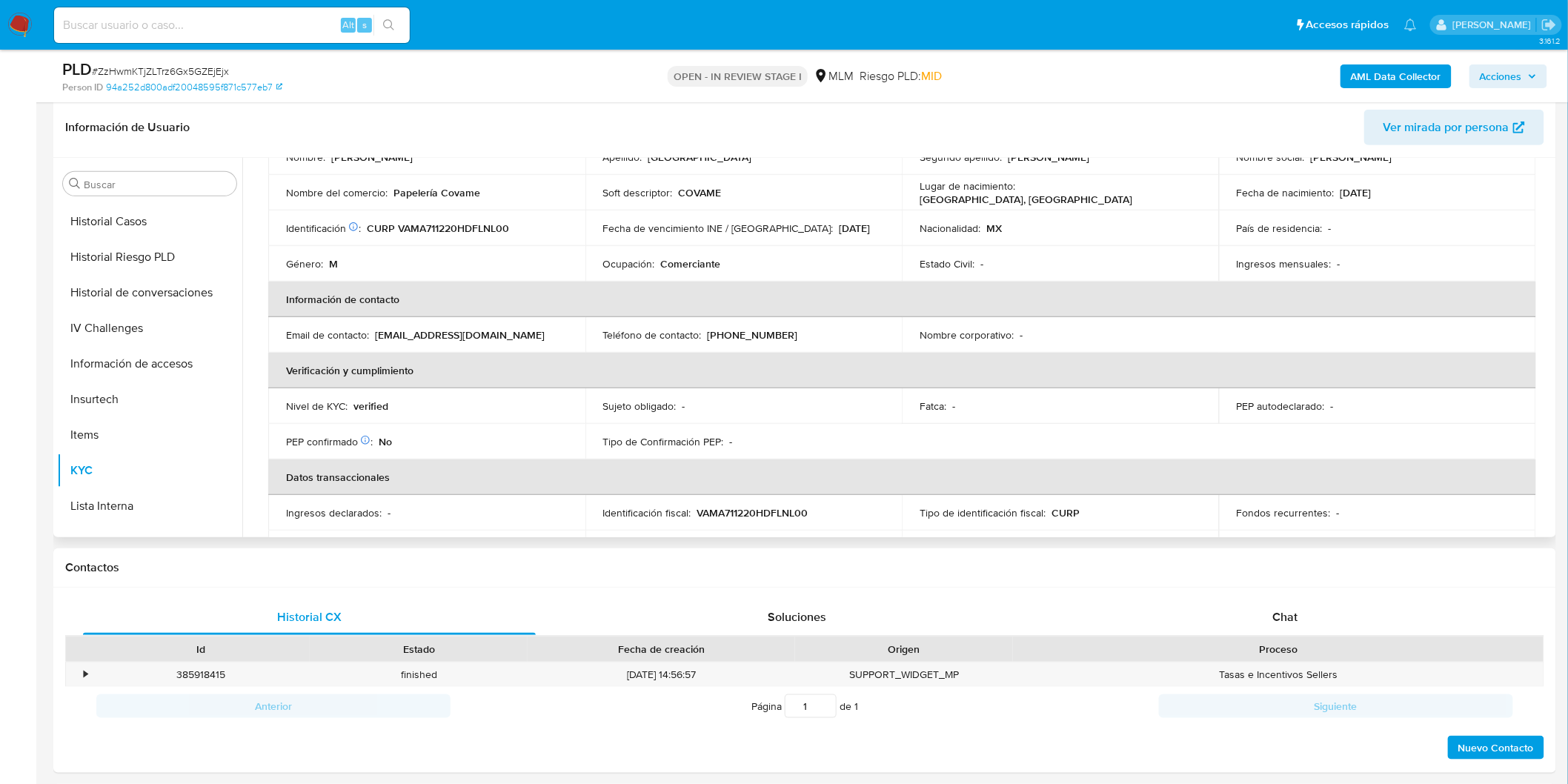
scroll to position [0, 0]
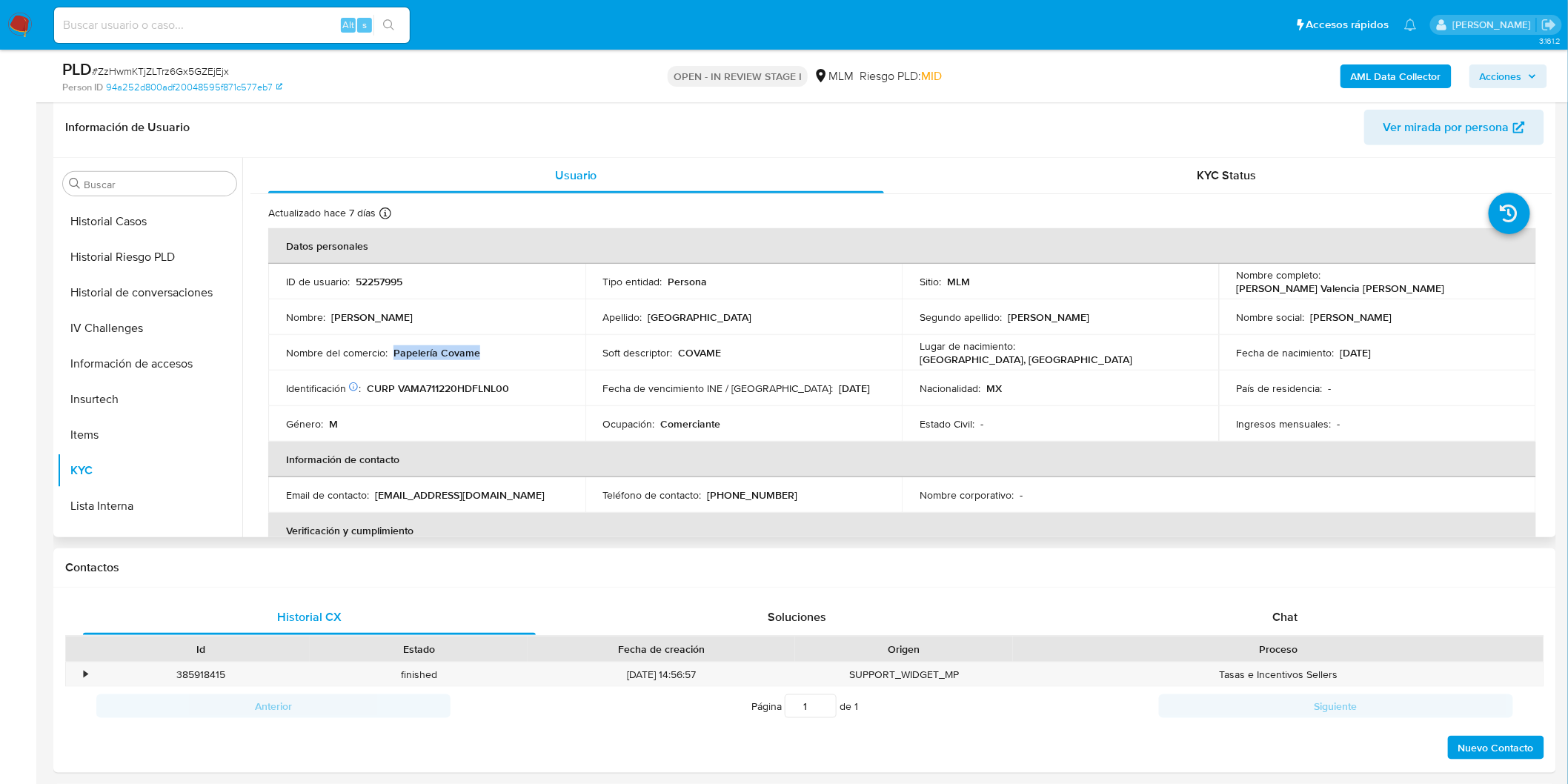
drag, startPoint x: 498, startPoint y: 354, endPoint x: 393, endPoint y: 352, distance: 105.0
click at [393, 352] on div "Nombre del comercio : Papelería Covame" at bounding box center [426, 353] width 282 height 13
copy p "Papelería Covame"
drag, startPoint x: 788, startPoint y: 490, endPoint x: 704, endPoint y: 491, distance: 84.0
click at [704, 491] on div "Teléfono de contacto : (55) 35004004" at bounding box center [744, 495] width 282 height 13
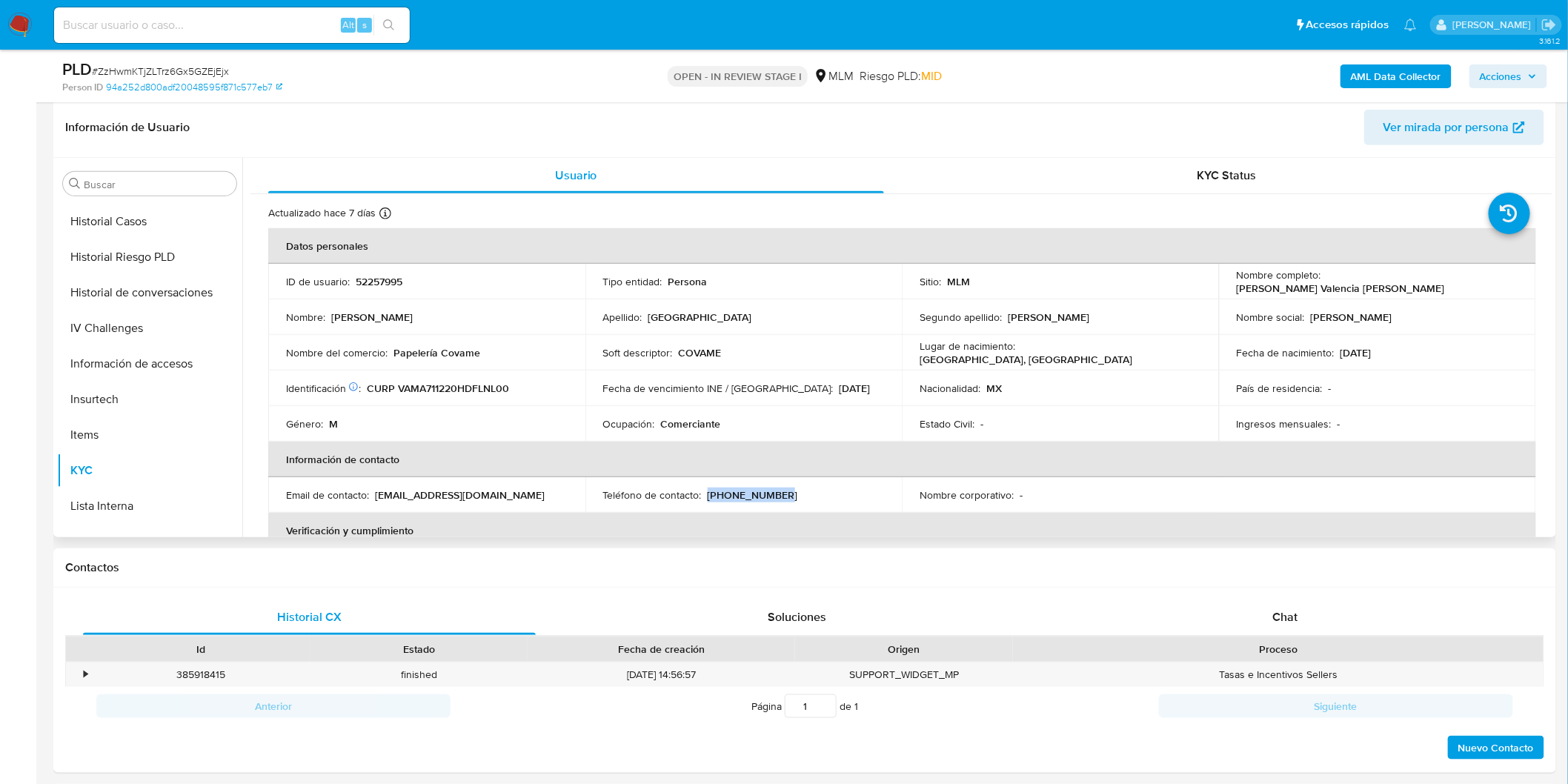
copy p "(55) 35004004"
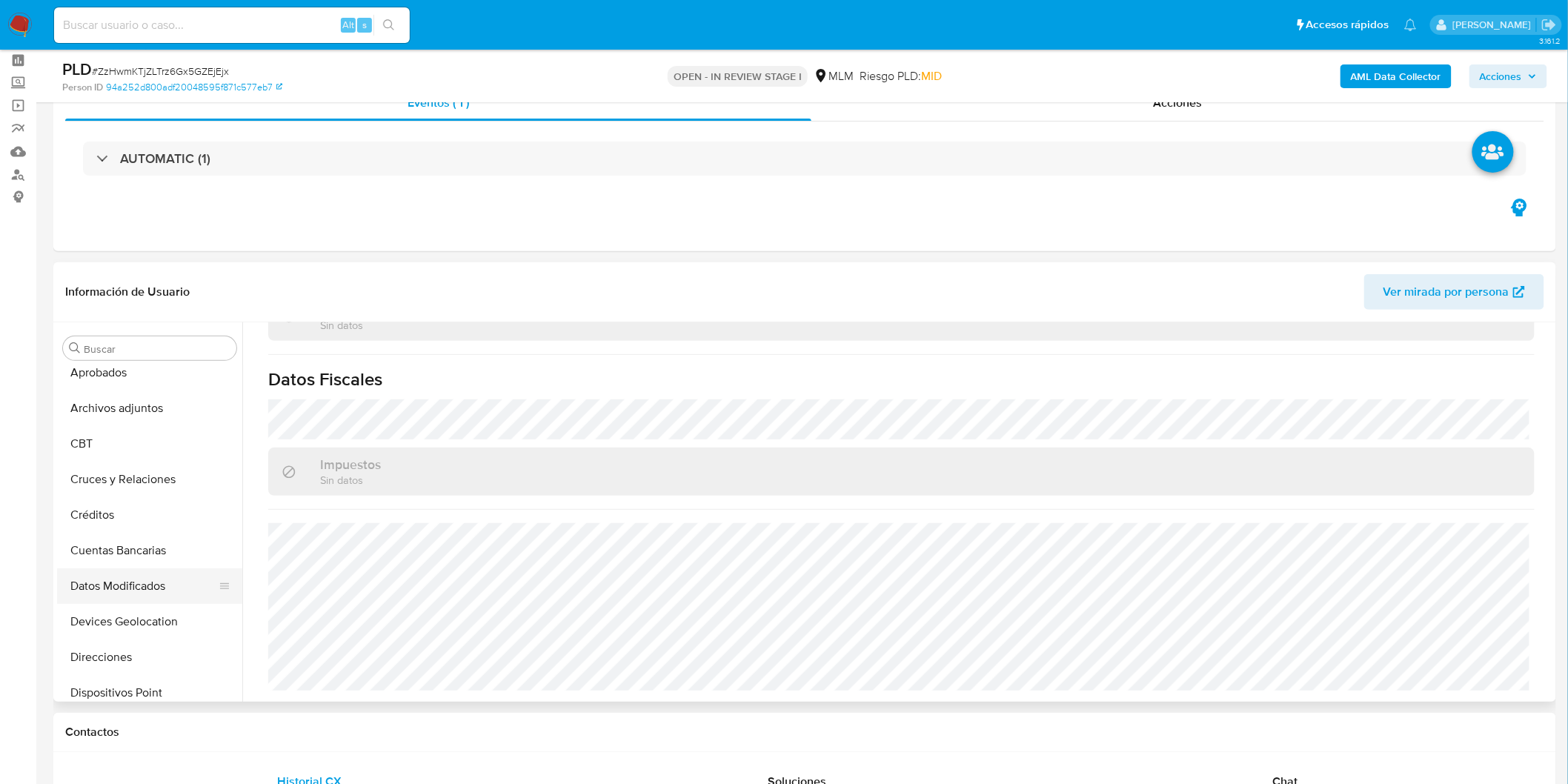
scroll to position [165, 0]
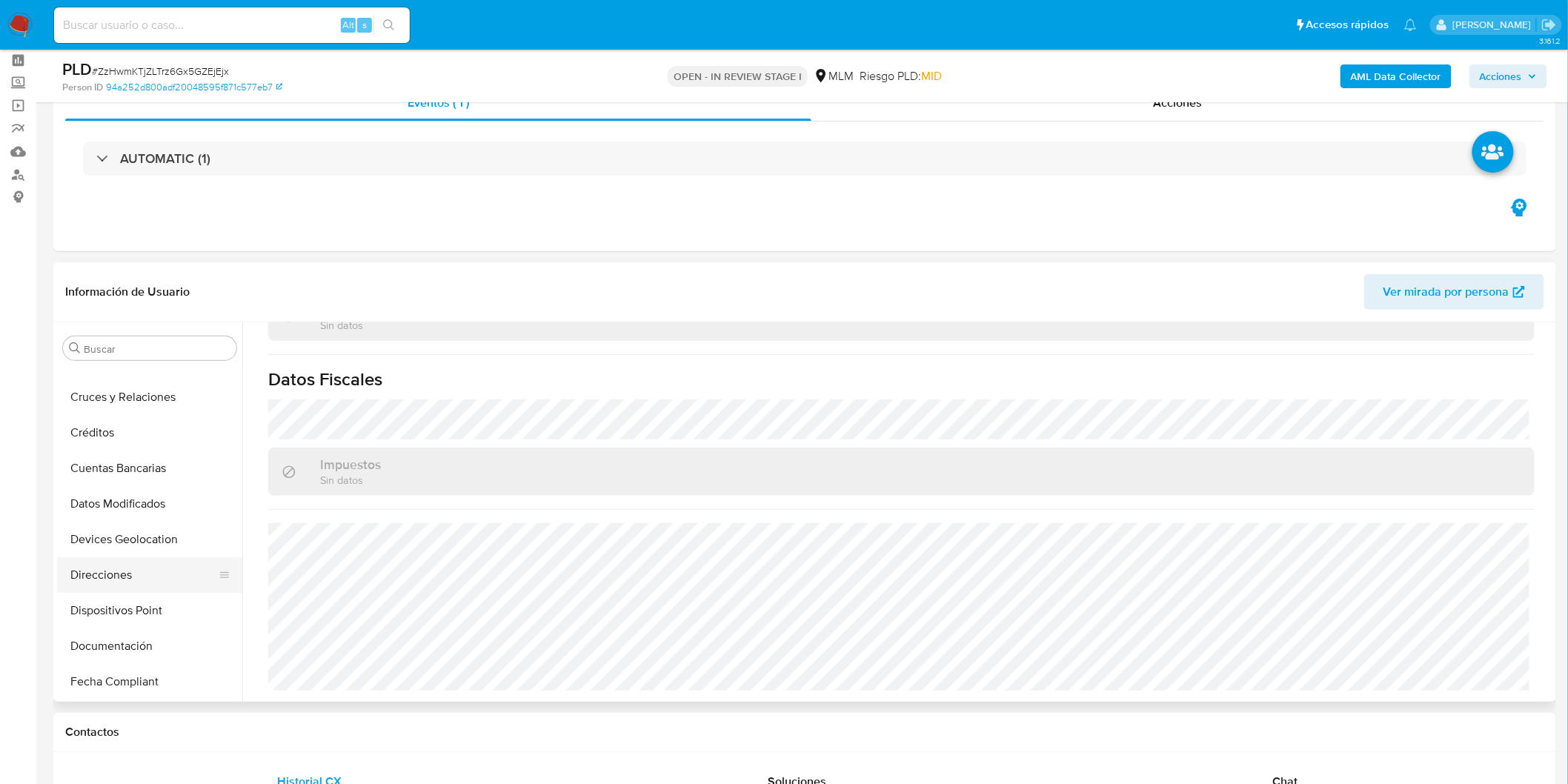
click at [134, 574] on button "Direcciones" at bounding box center [144, 575] width 173 height 35
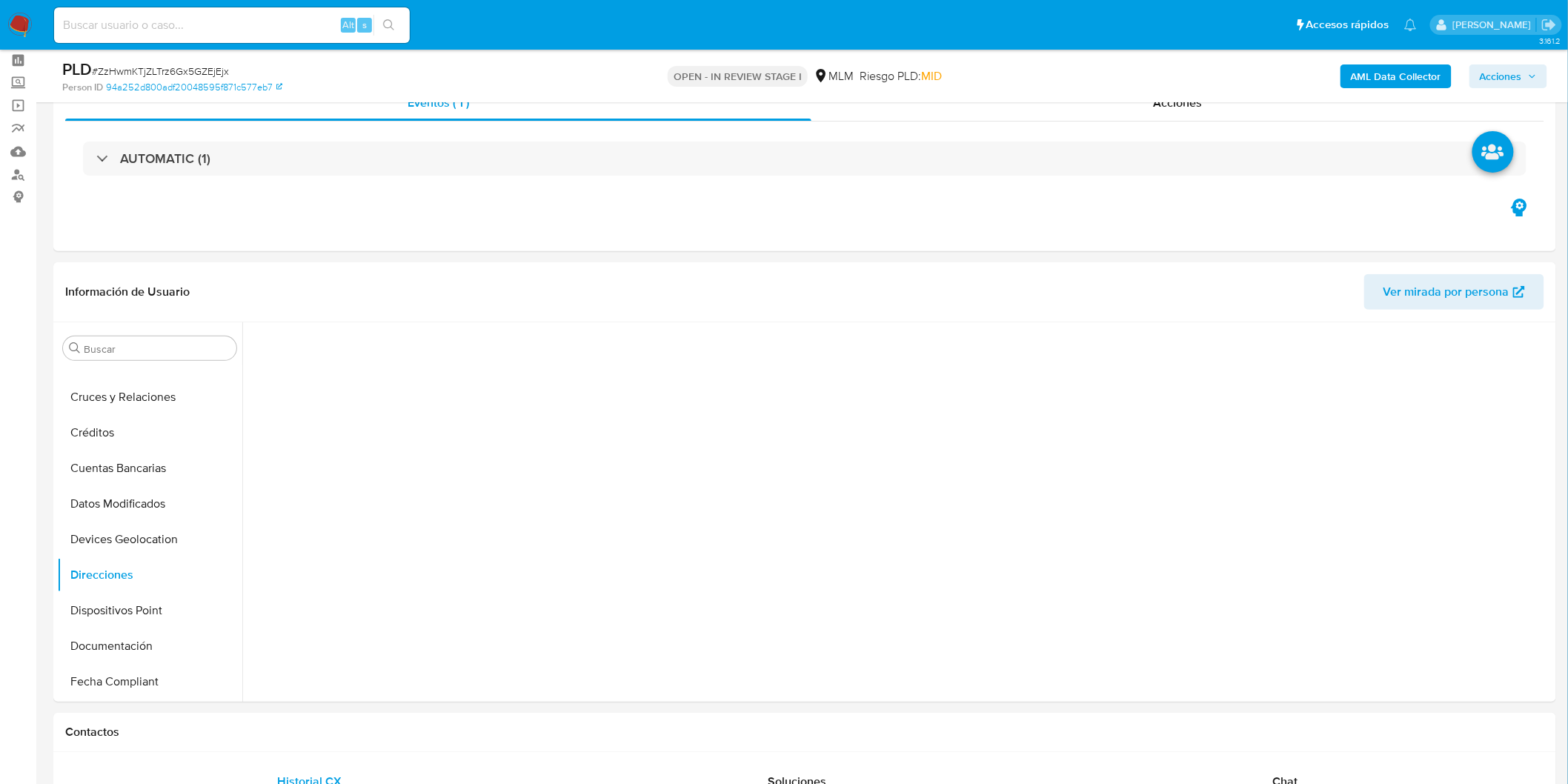
scroll to position [97, 0]
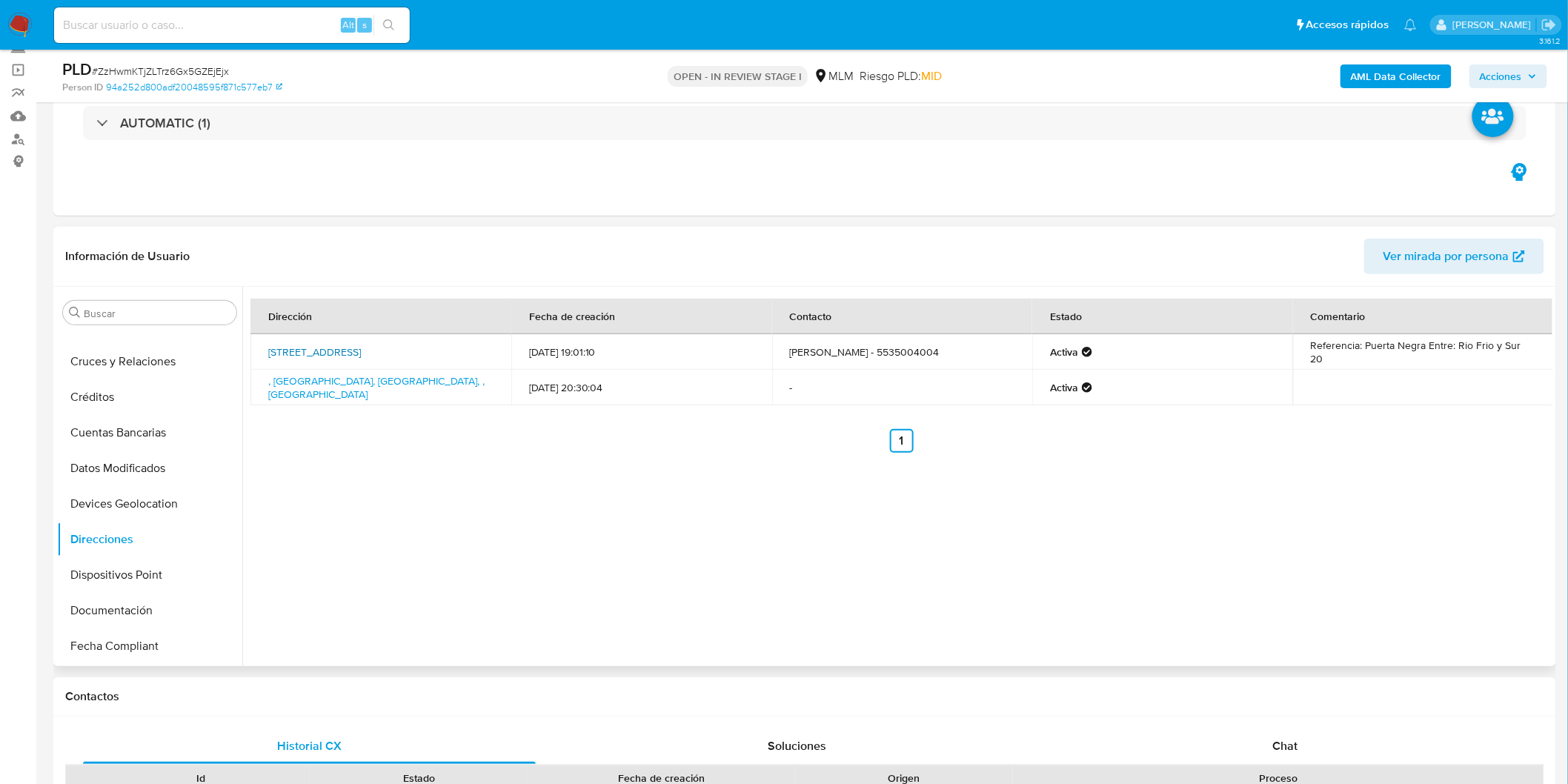
click at [360, 345] on link "229-a 100, Iztacalco, Distrito Federal, 08500, Mexico 100" at bounding box center [314, 352] width 92 height 15
click at [886, 348] on td "Alfonso valencia - 5535004004" at bounding box center [902, 352] width 260 height 35
copy td "5535004004"
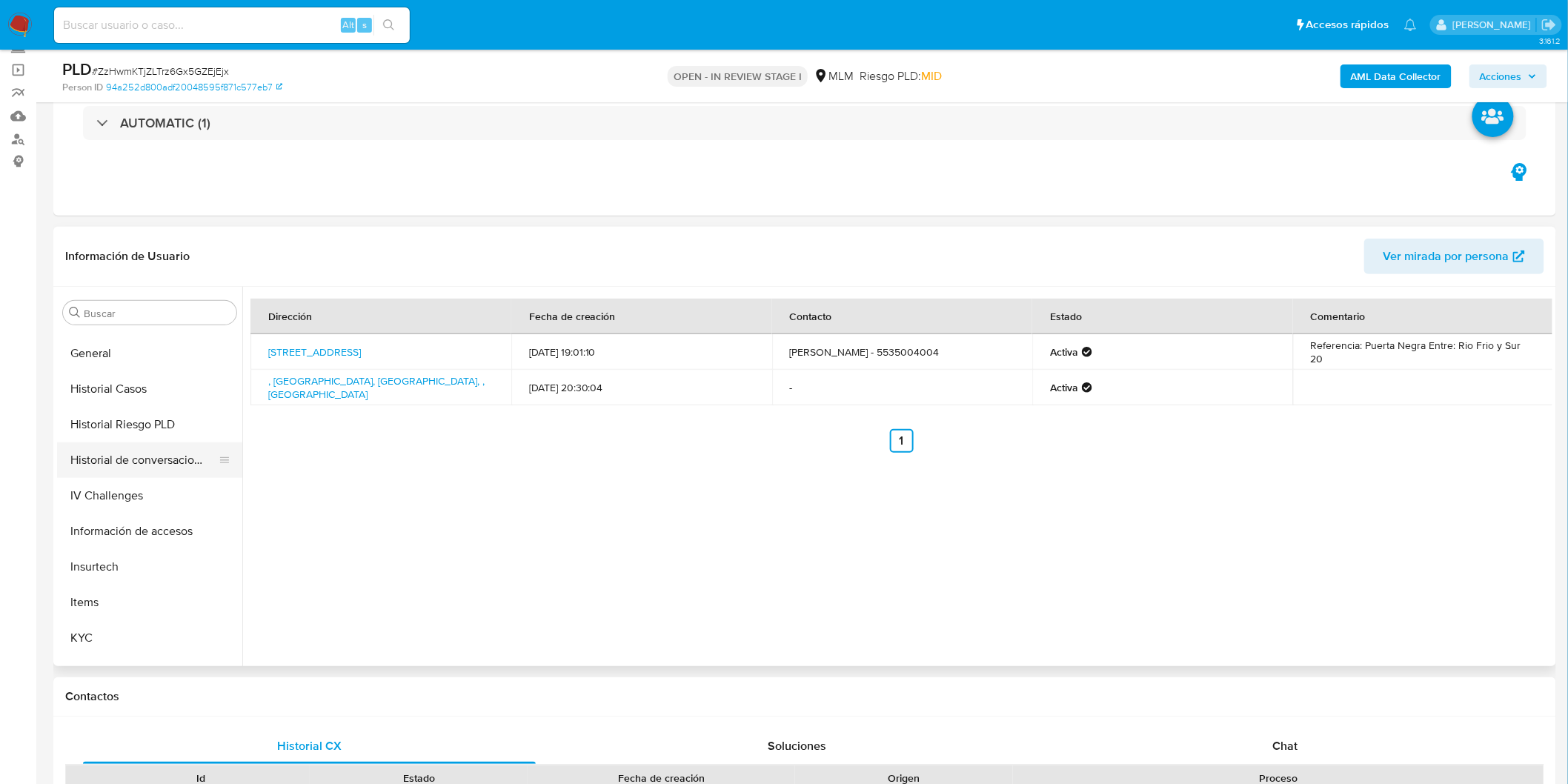
scroll to position [492, 0]
click at [106, 623] on button "KYC" at bounding box center [144, 639] width 173 height 35
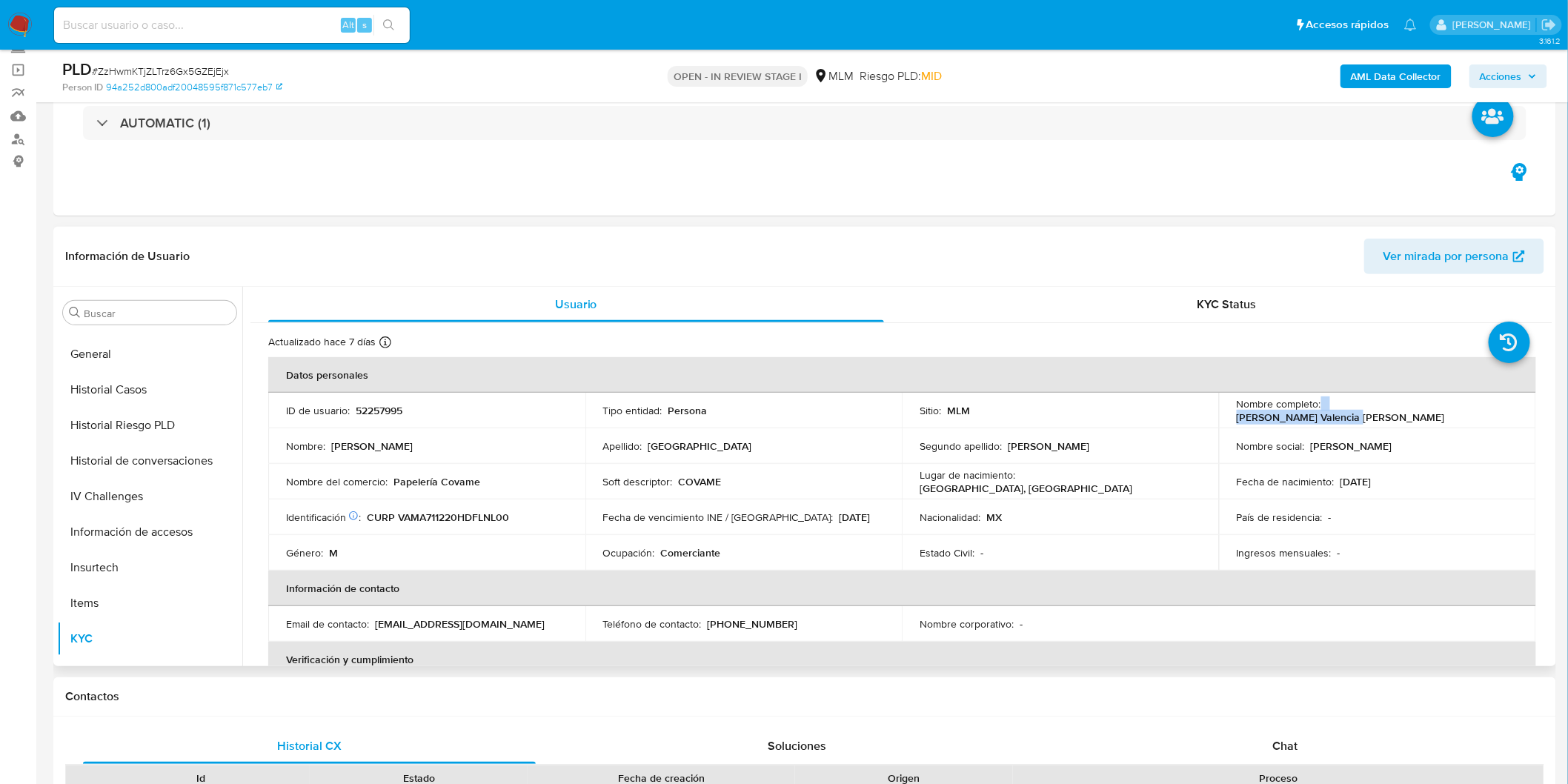
drag, startPoint x: 1442, startPoint y: 404, endPoint x: 1318, endPoint y: 406, distance: 124.0
click at [1318, 406] on div "Nombre completo : Alfonso Valencia Mendez" at bounding box center [1377, 411] width 282 height 27
copy div "Alfonso Valencia Mendez"
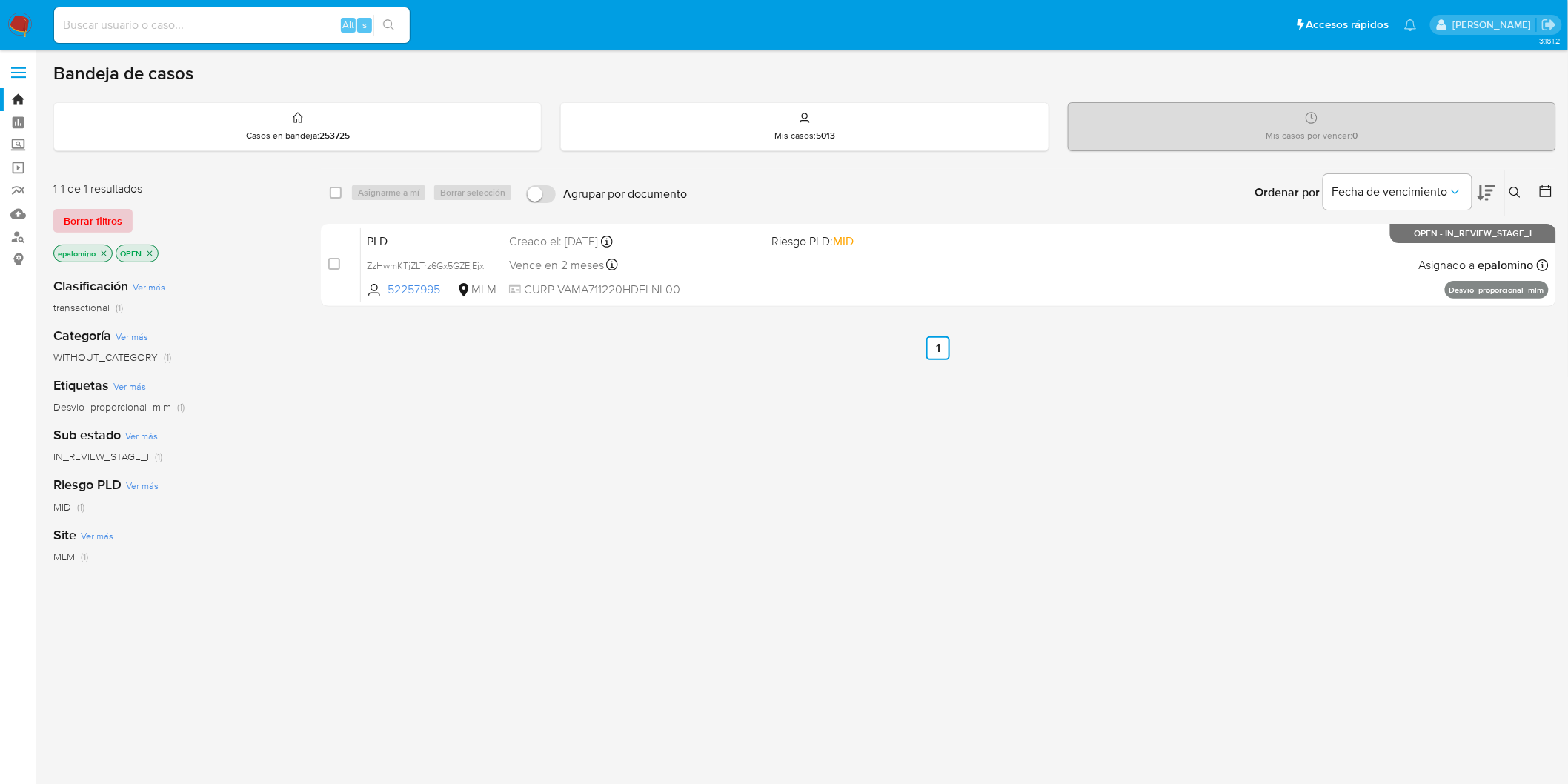
click at [98, 216] on span "Borrar filtros" at bounding box center [93, 220] width 59 height 21
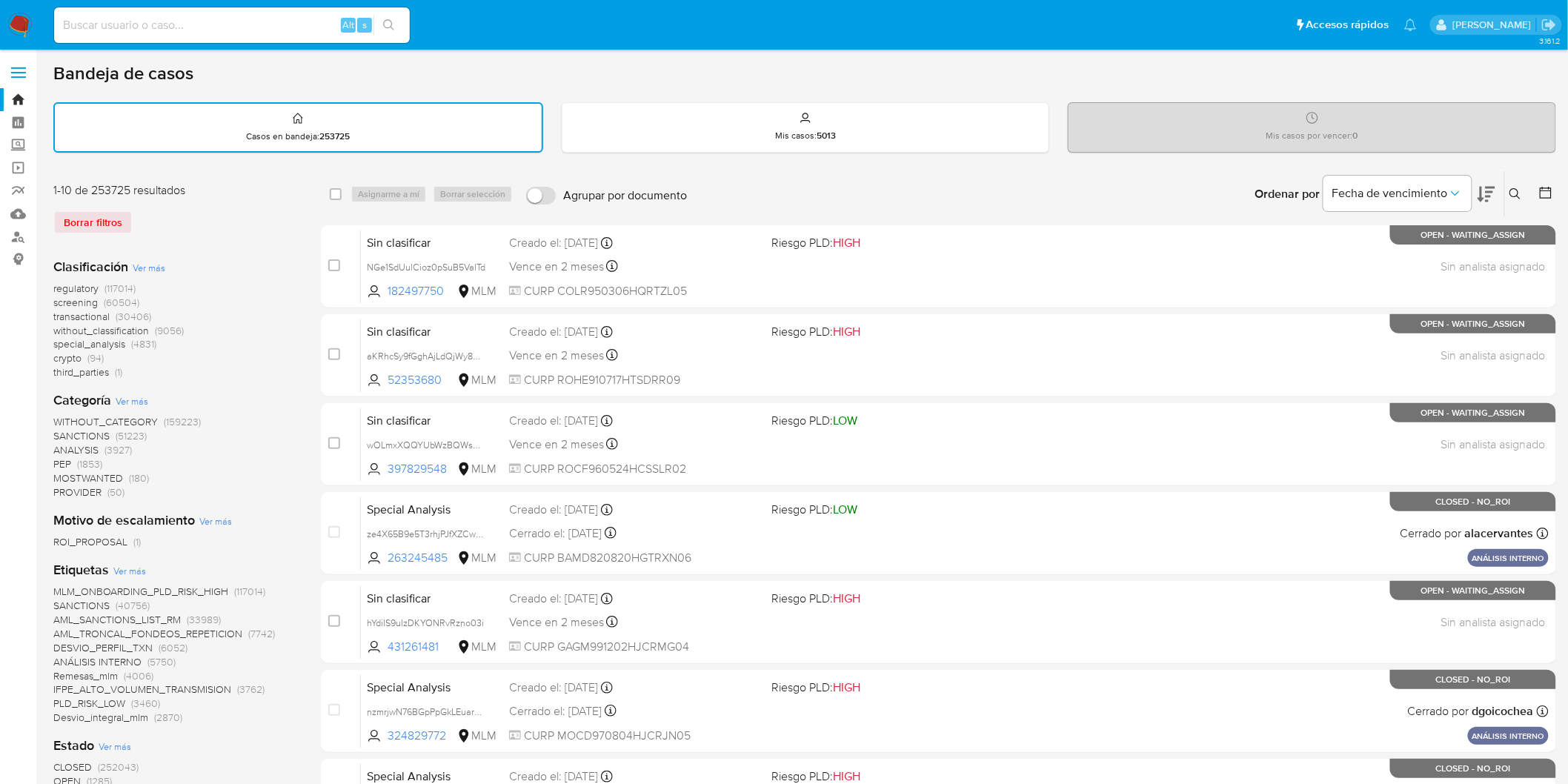
click at [1518, 188] on icon at bounding box center [1515, 194] width 12 height 12
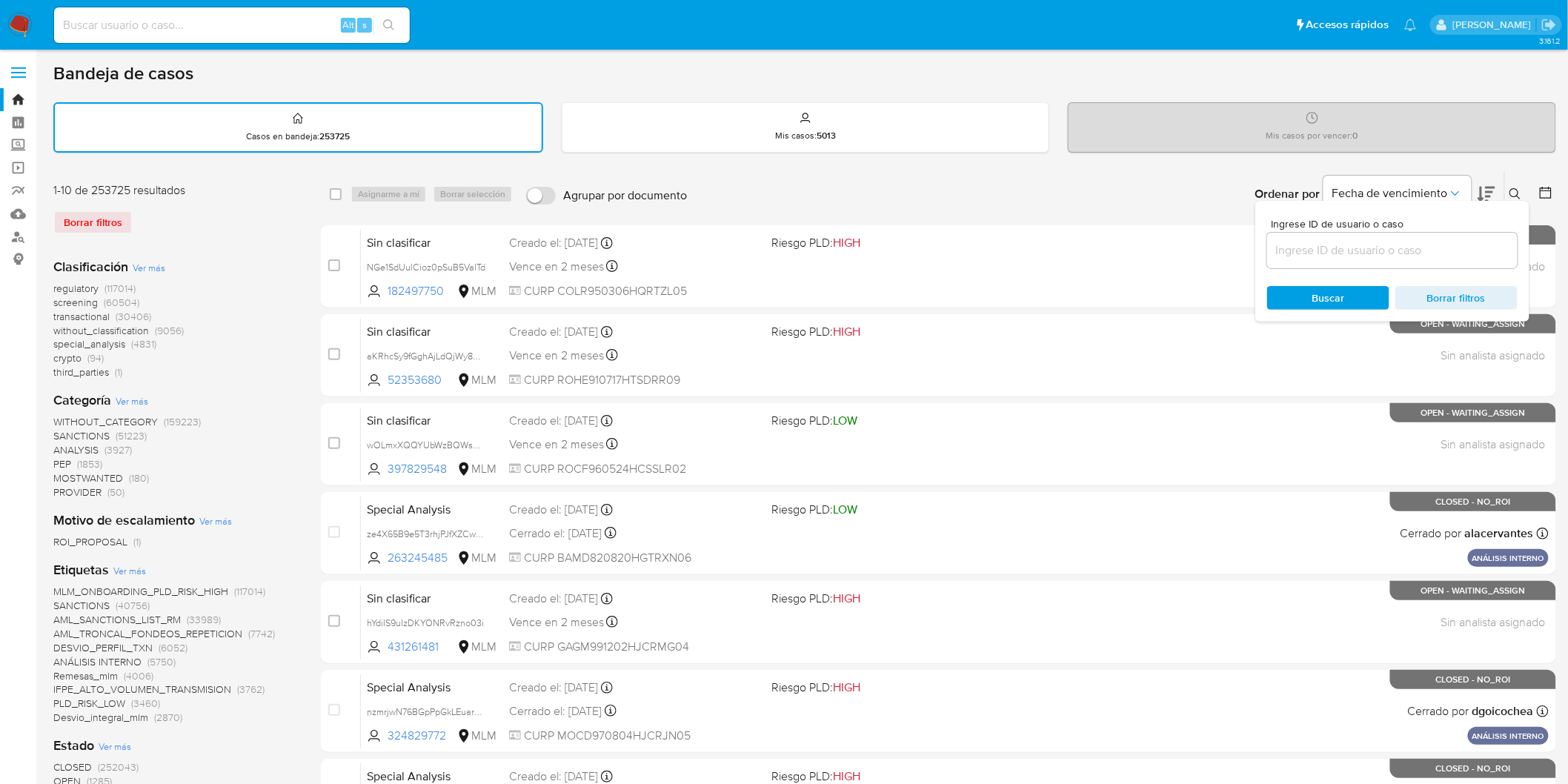
click at [1325, 248] on input at bounding box center [1392, 250] width 250 height 19
type input "52257995"
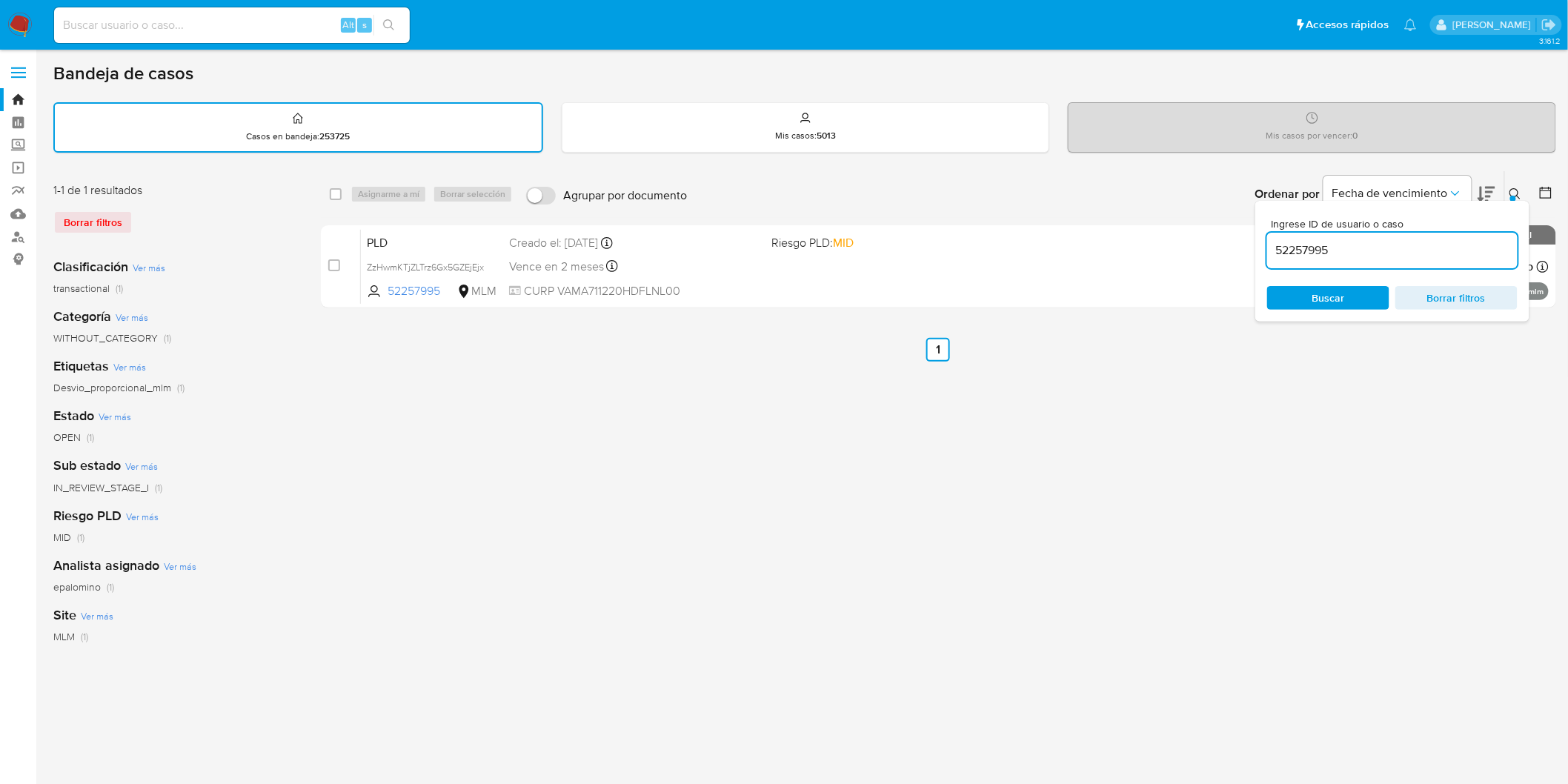
click at [1507, 204] on div "Ingrese ID de usuario o caso 52257995 Buscar Borrar filtros" at bounding box center [1392, 261] width 274 height 121
click at [1512, 185] on button at bounding box center [1517, 193] width 24 height 18
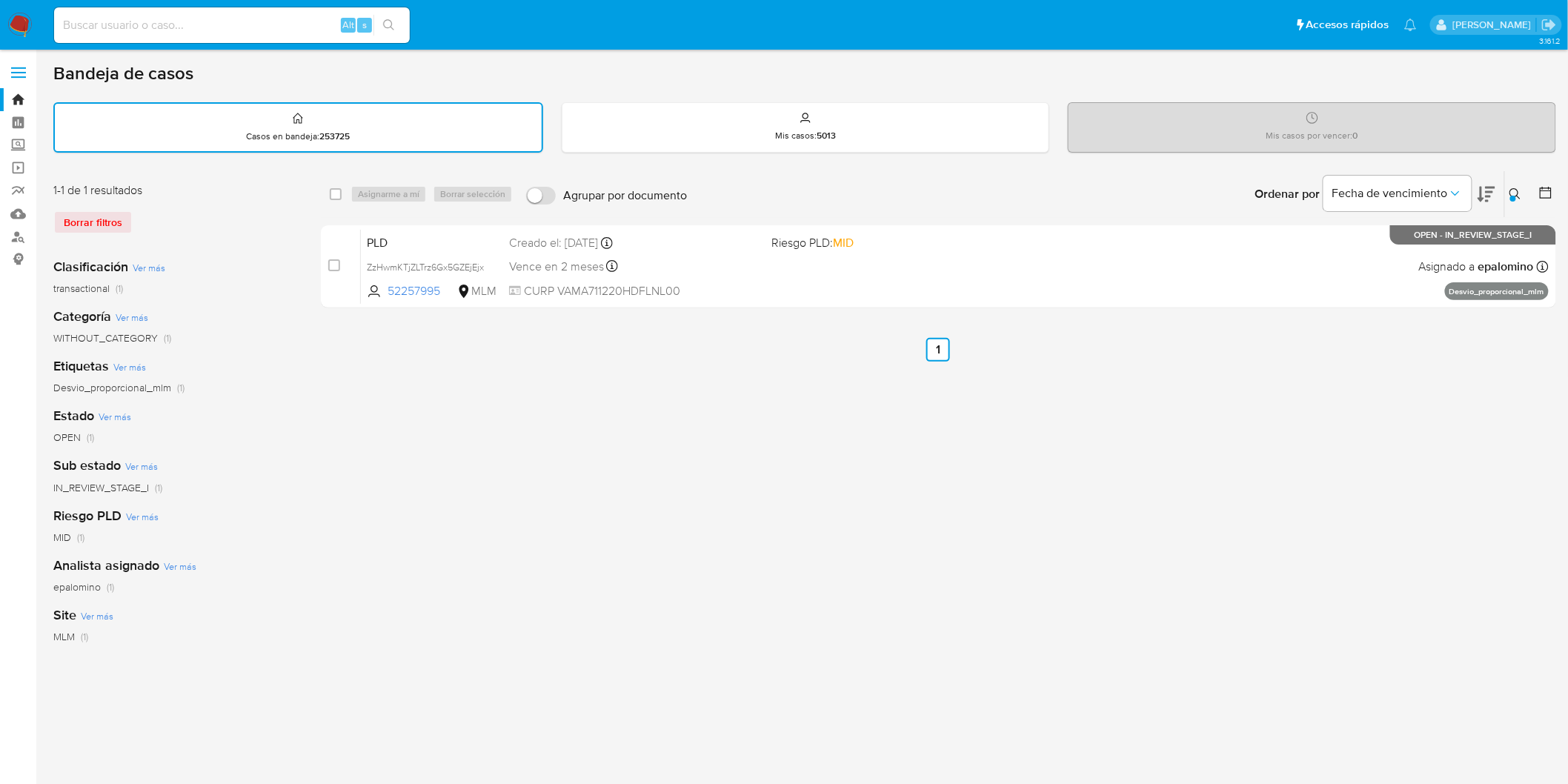
click at [21, 16] on img at bounding box center [20, 25] width 25 height 25
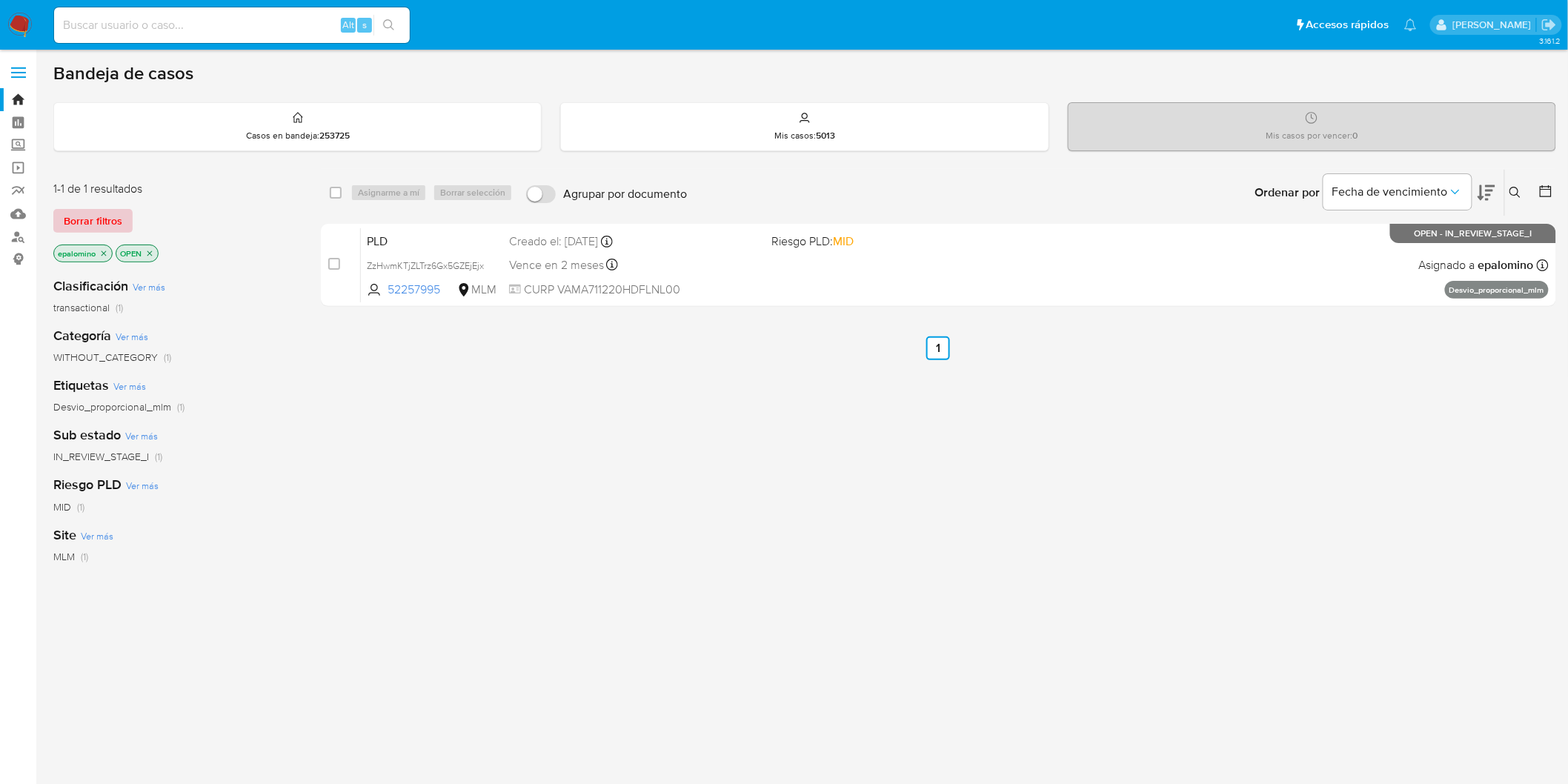
click at [89, 216] on span "Borrar filtros" at bounding box center [93, 220] width 59 height 21
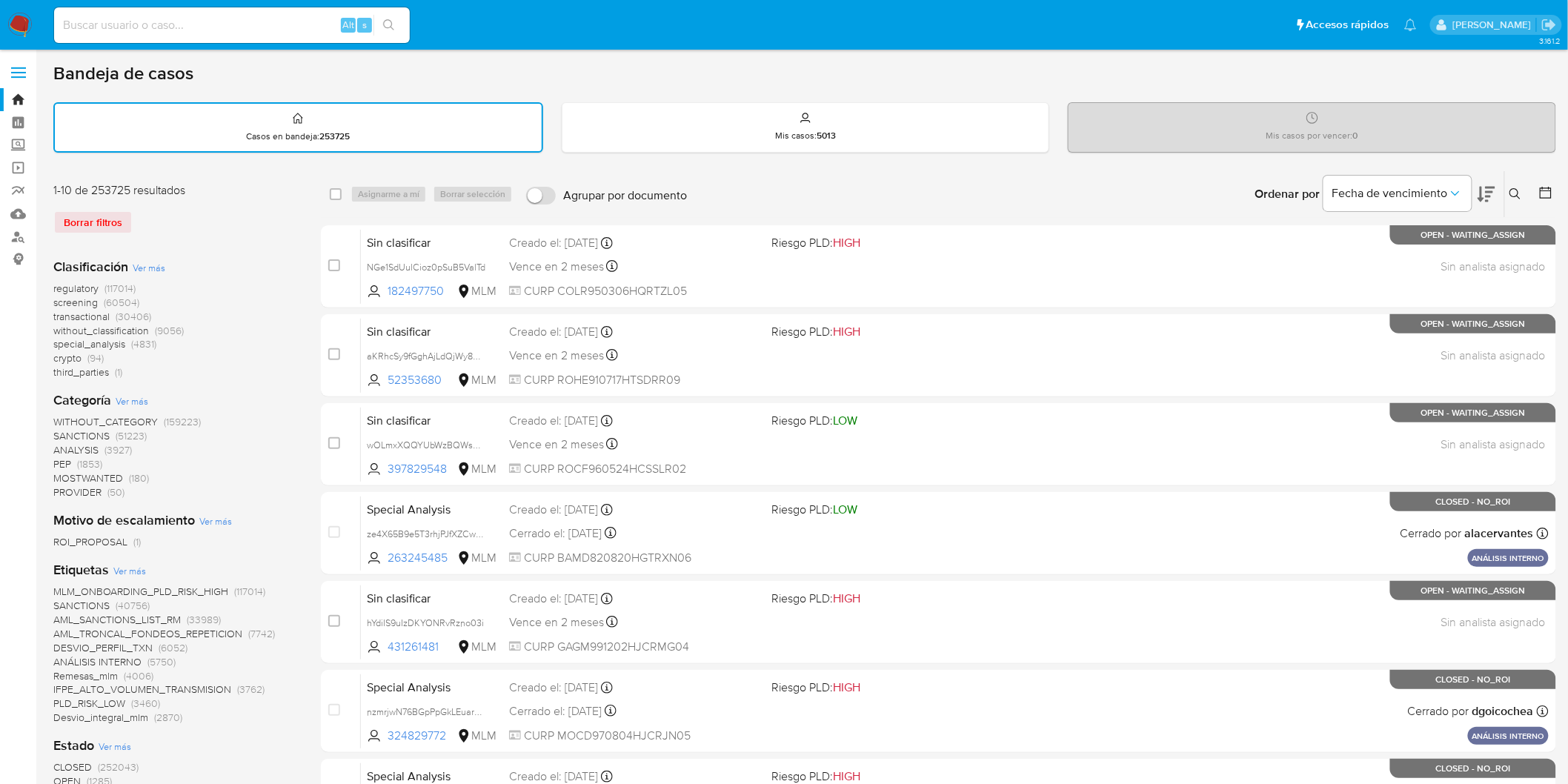
click at [1516, 193] on icon at bounding box center [1515, 194] width 12 height 12
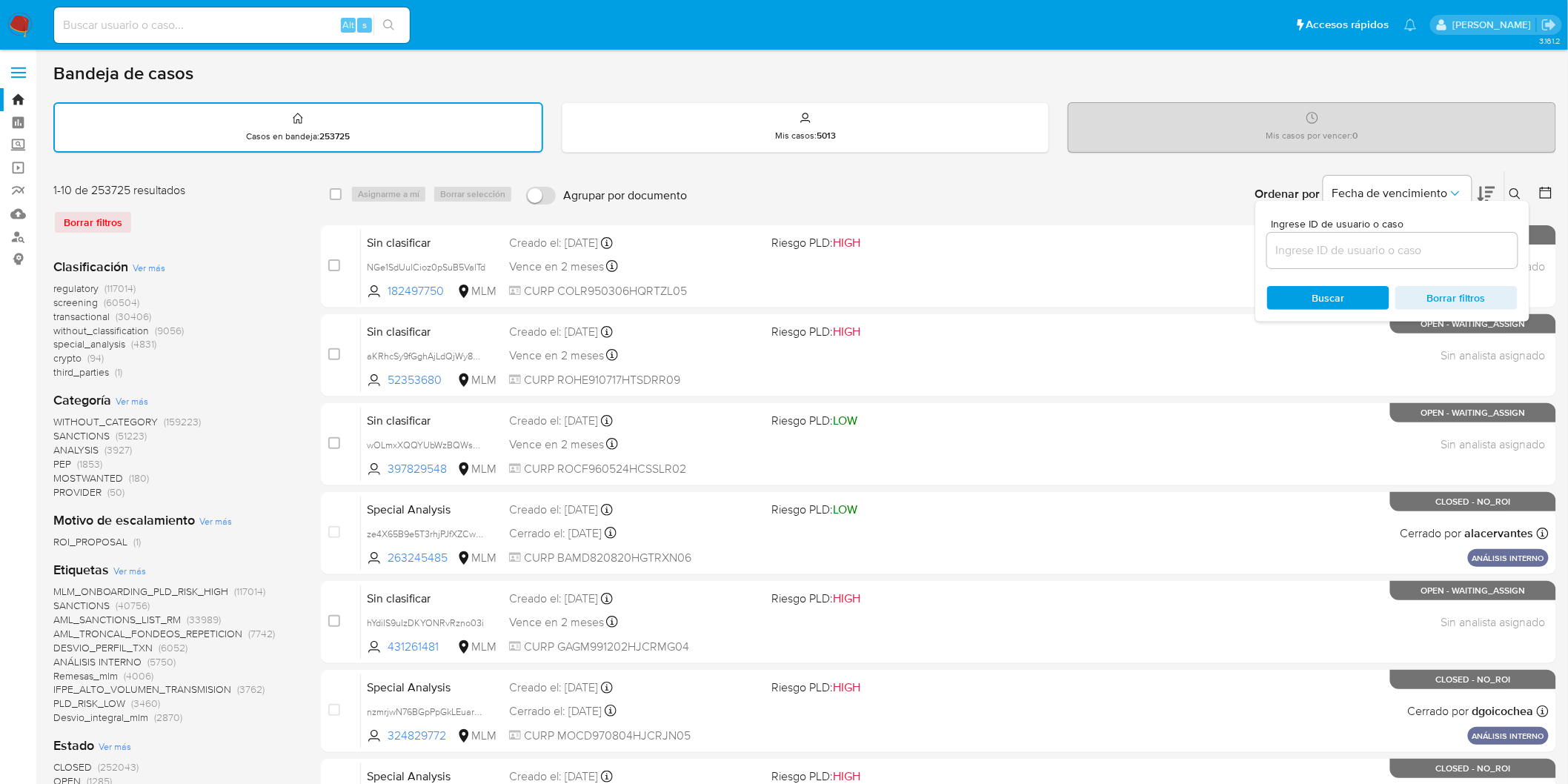
click at [1379, 250] on input at bounding box center [1392, 250] width 250 height 19
type input "52257995"
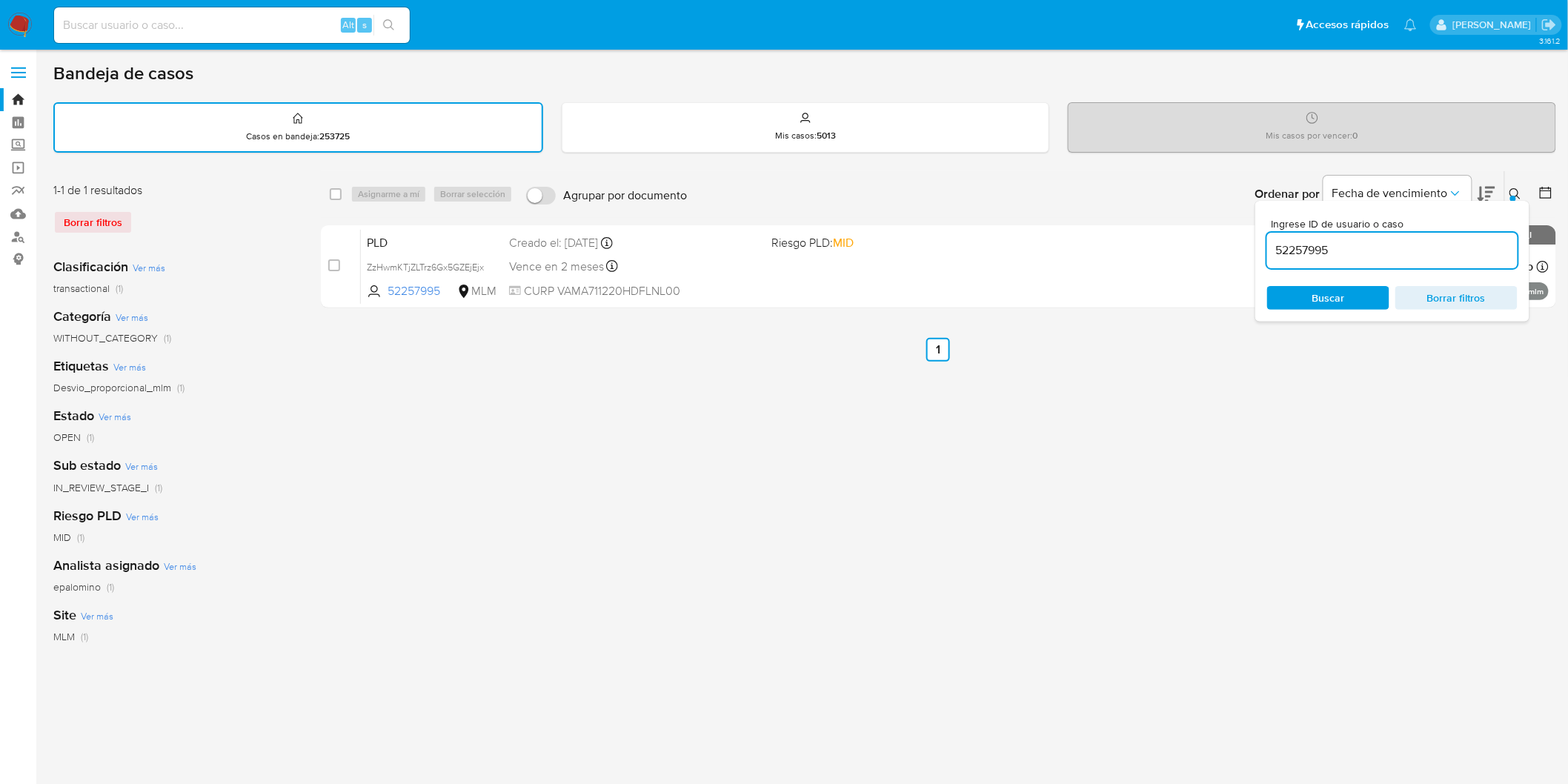
click at [1506, 191] on button at bounding box center [1517, 193] width 24 height 18
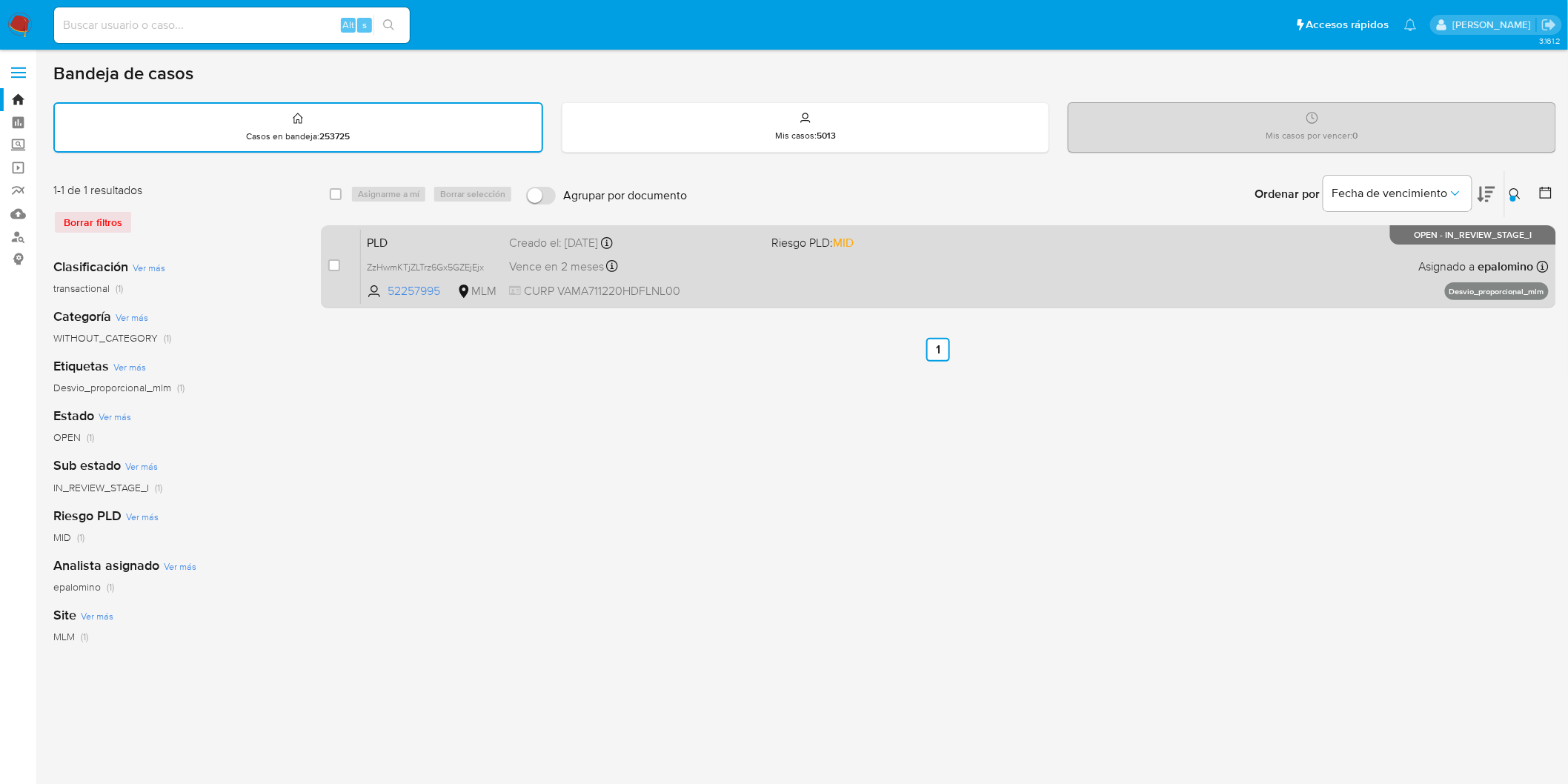
click at [397, 232] on span "PLD" at bounding box center [431, 241] width 130 height 19
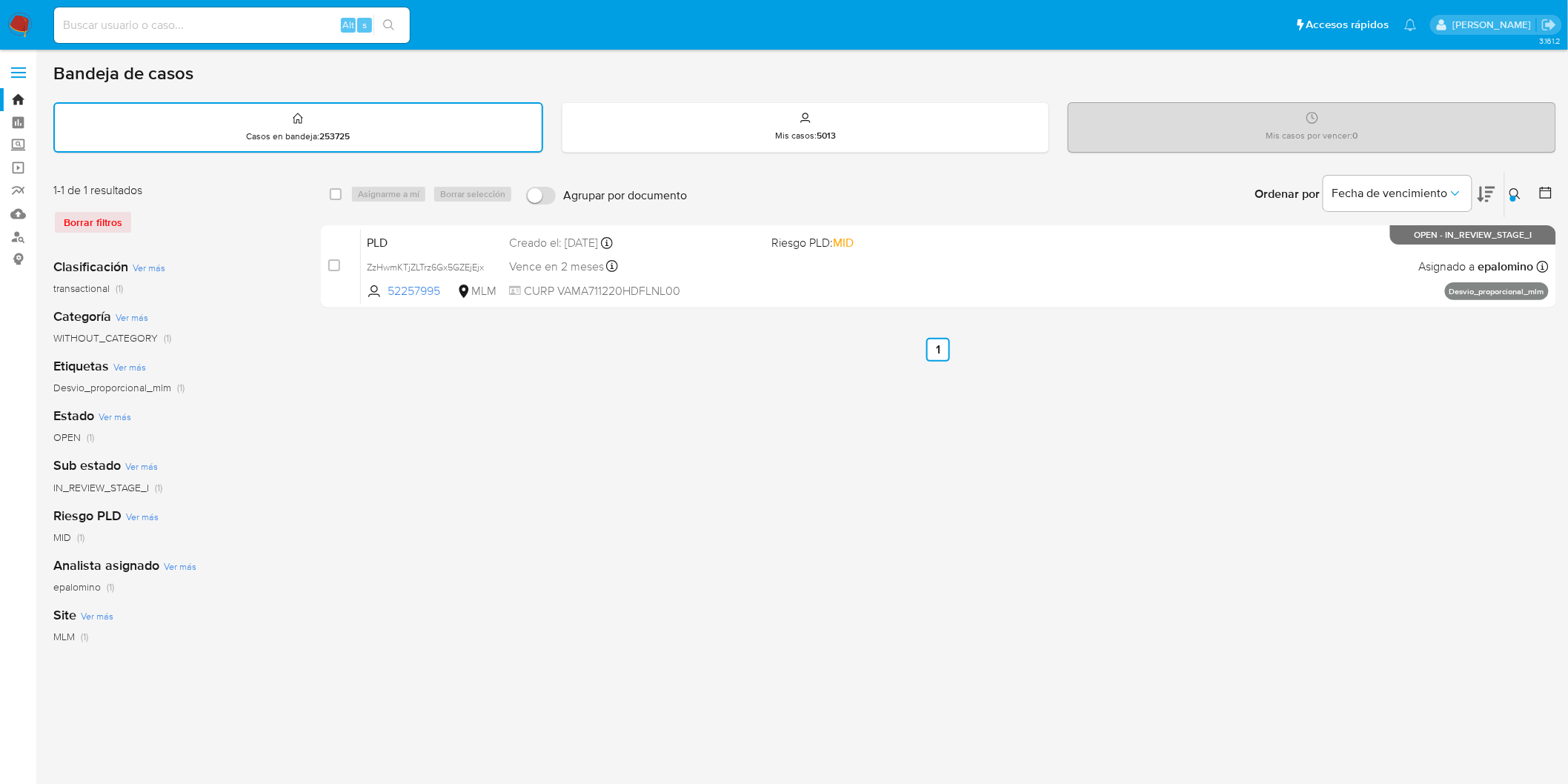
click at [17, 23] on img at bounding box center [20, 25] width 25 height 25
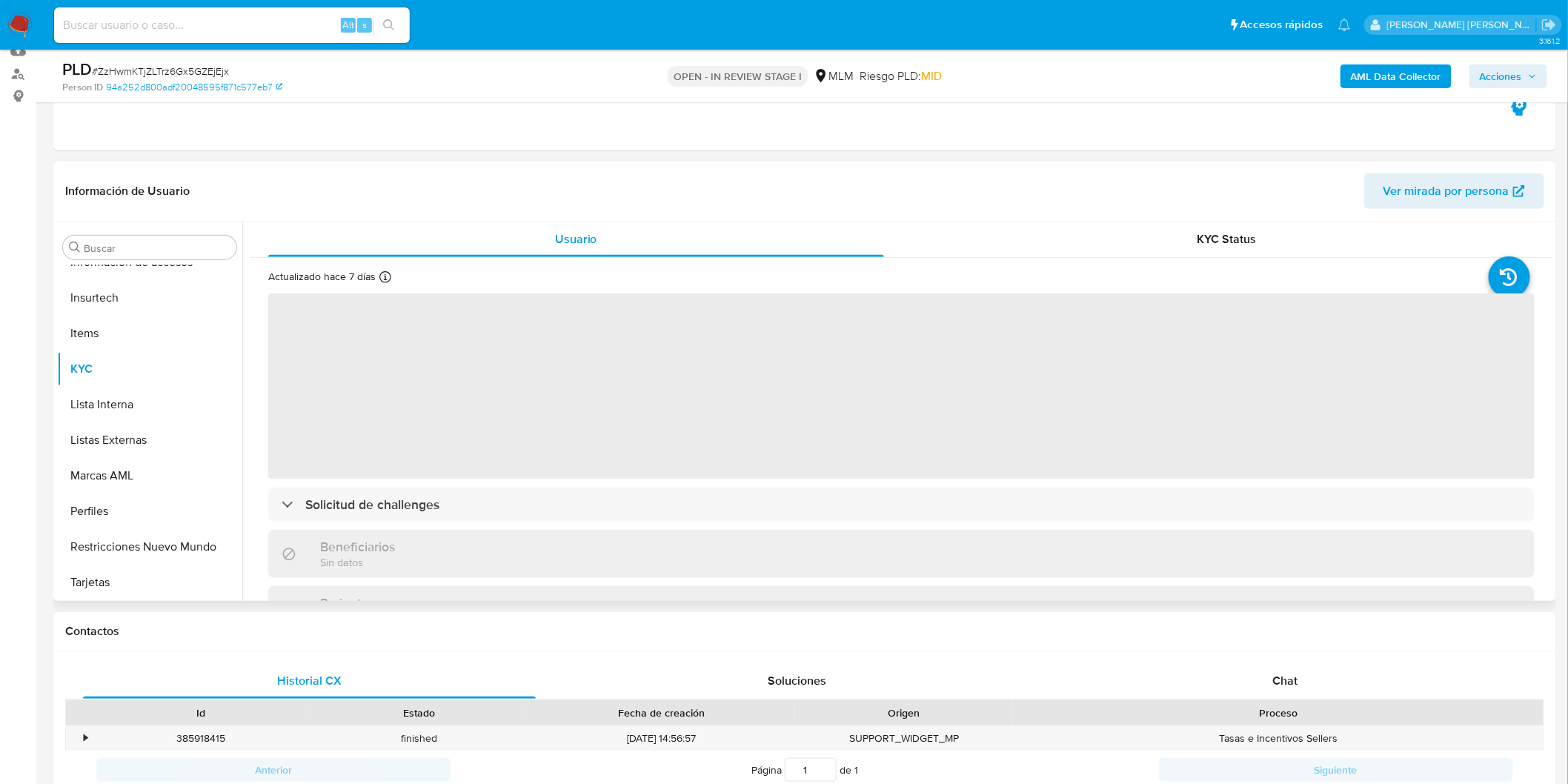
scroll to position [165, 0]
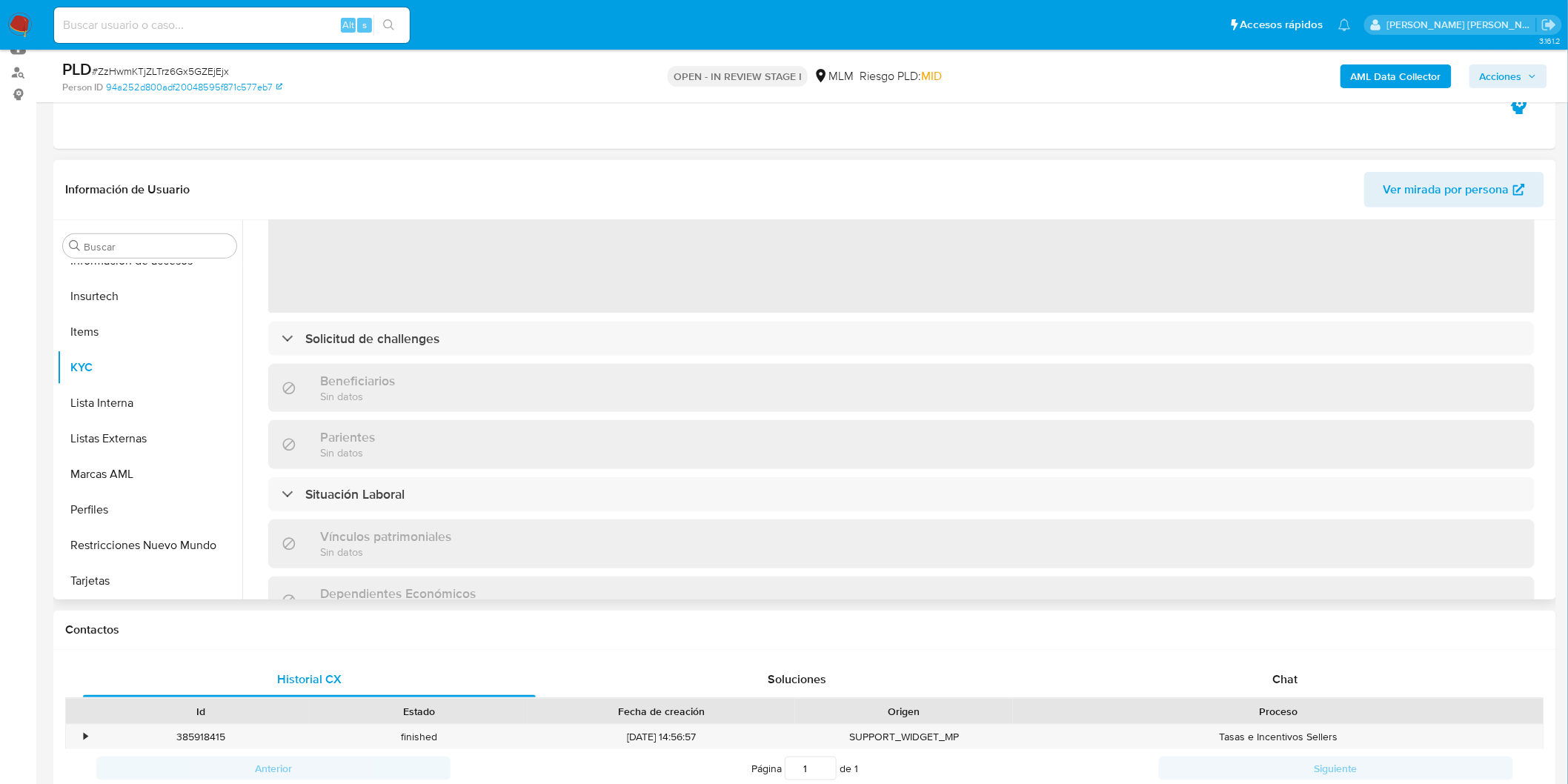
select select "10"
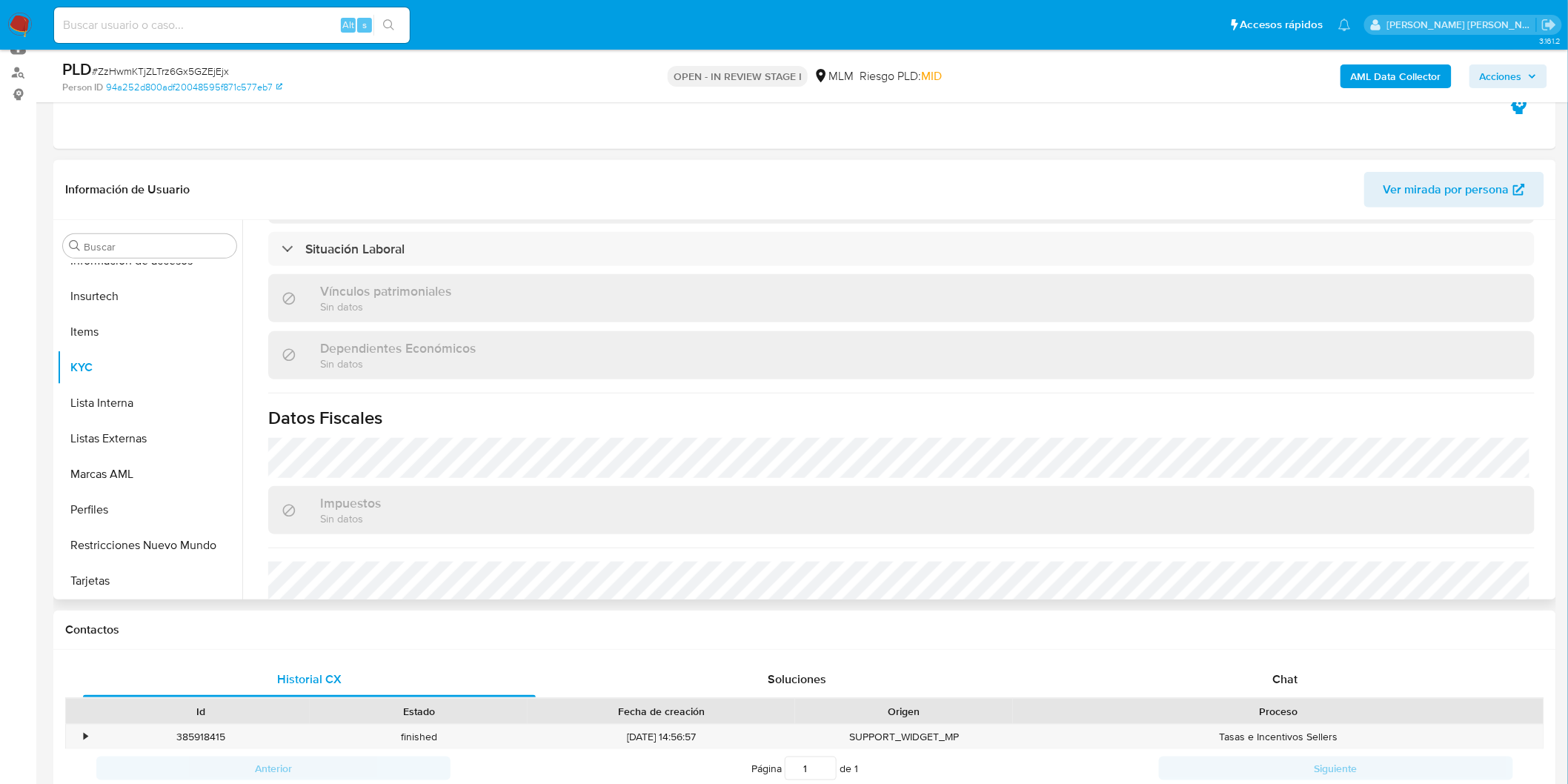
scroll to position [901, 0]
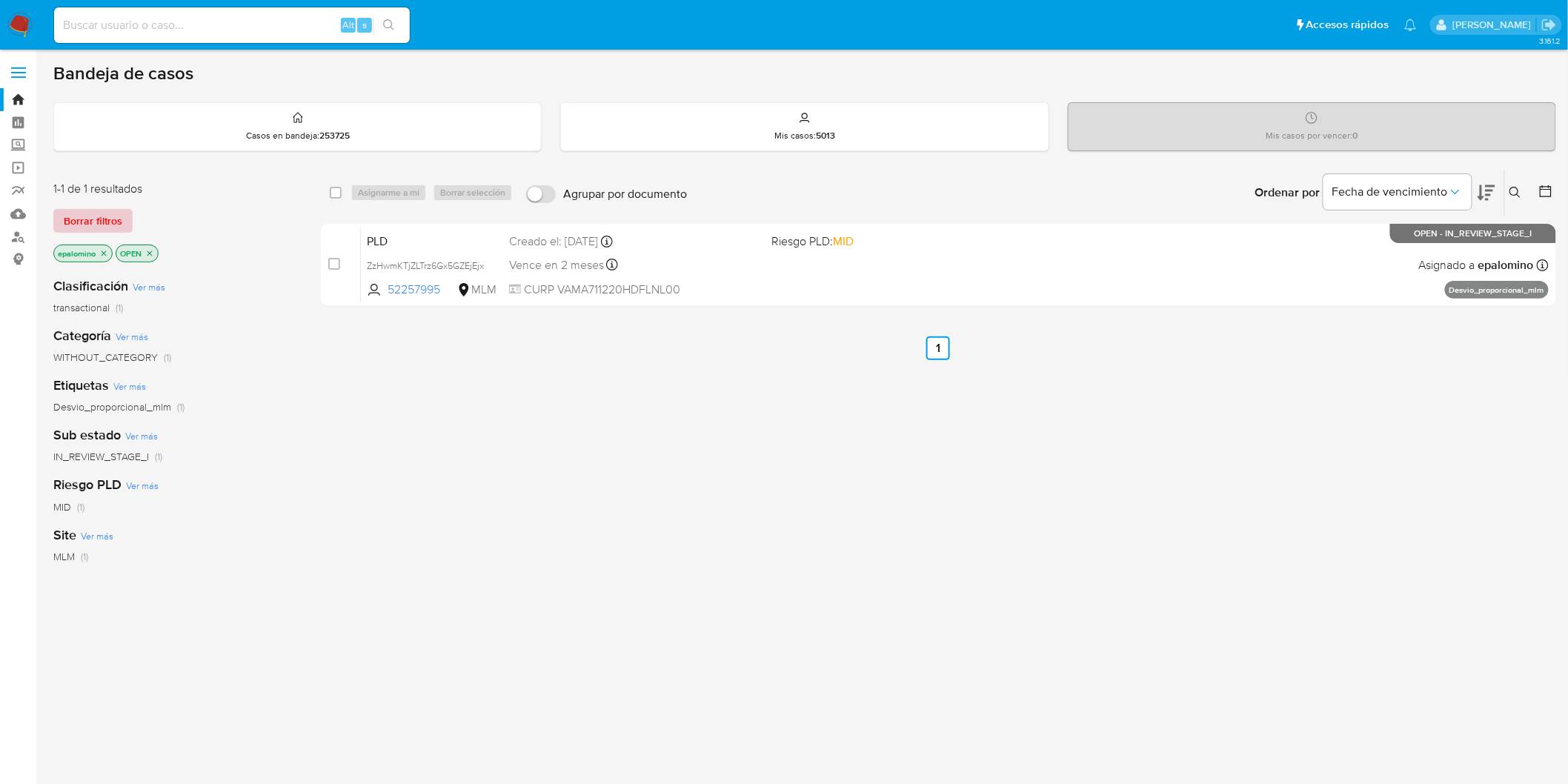
click at [98, 228] on span "Borrar filtros" at bounding box center [93, 220] width 59 height 21
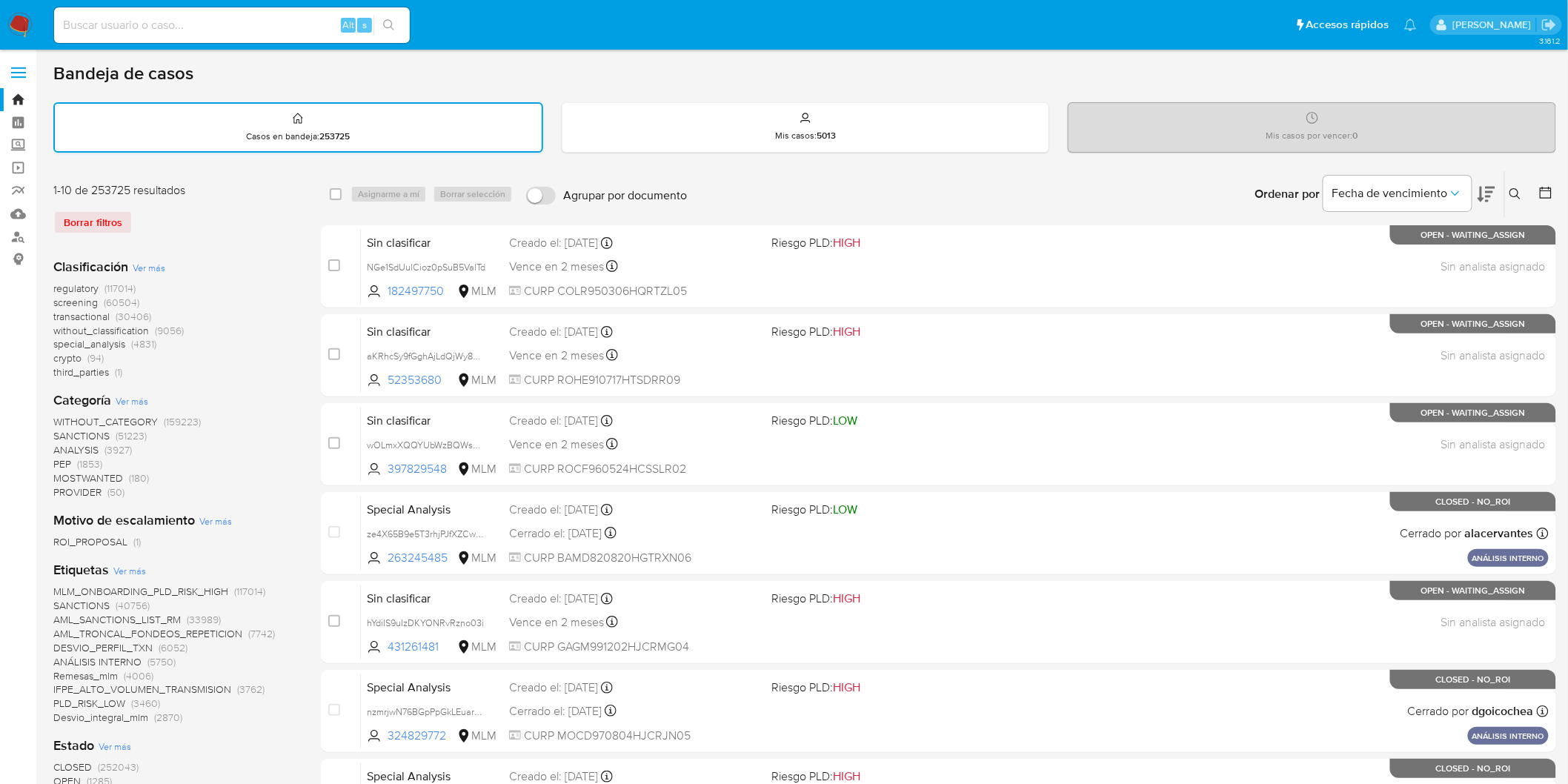
drag, startPoint x: 9, startPoint y: 25, endPoint x: 221, endPoint y: 106, distance: 226.9
click at [9, 24] on img at bounding box center [20, 25] width 25 height 25
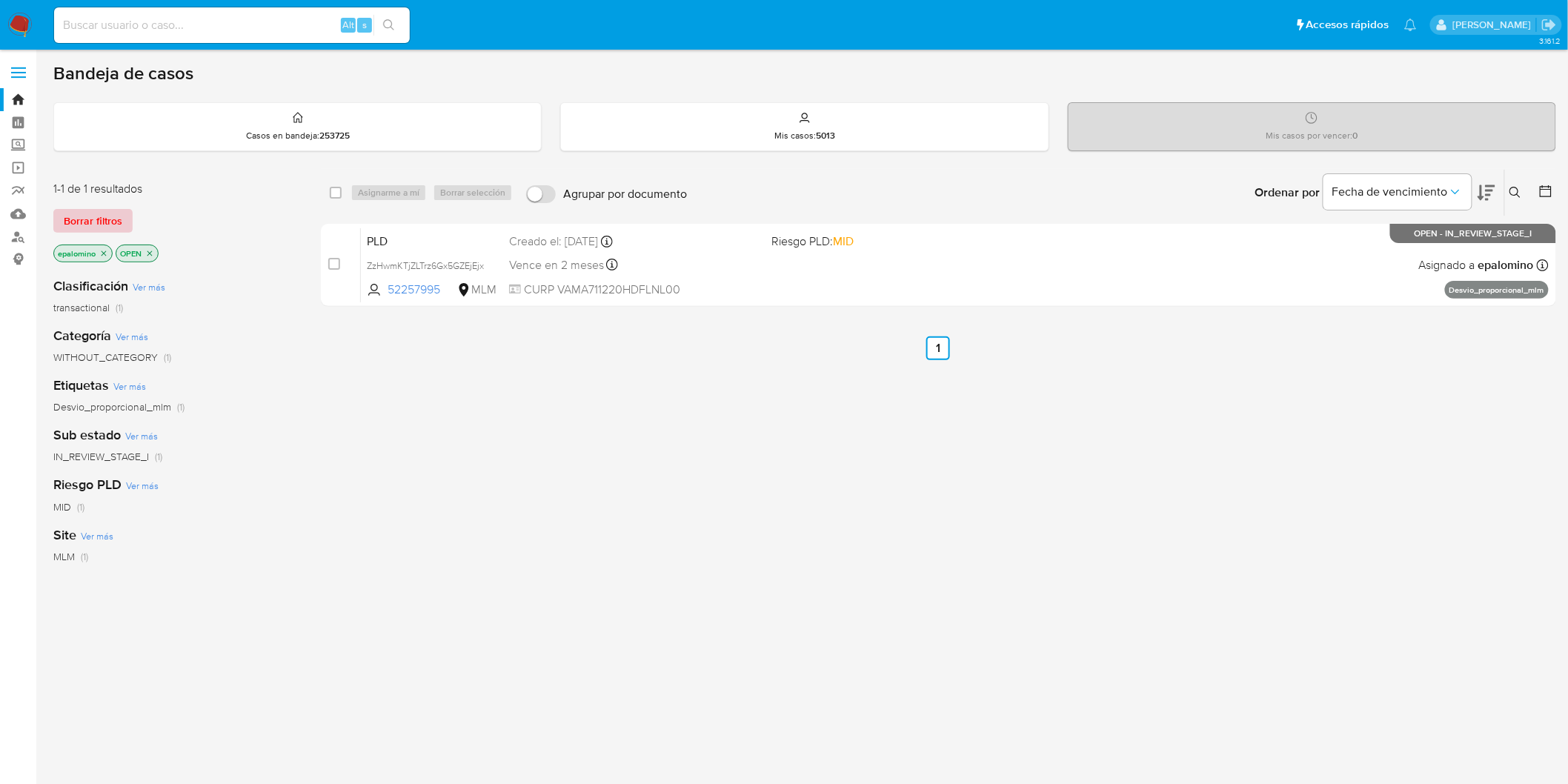
click at [105, 223] on span "Borrar filtros" at bounding box center [93, 220] width 59 height 21
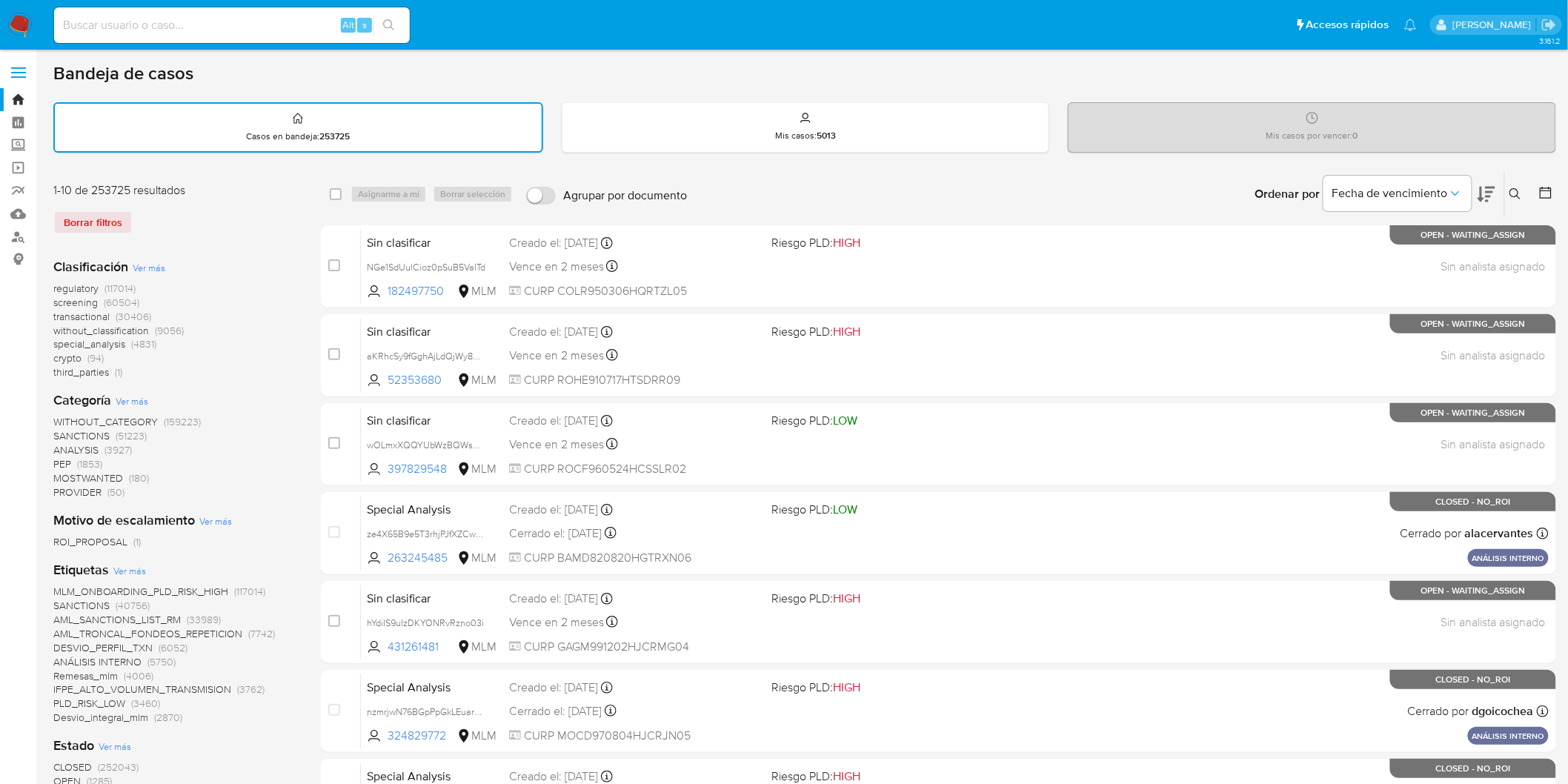
click at [33, 18] on nav "Pausado Ver notificaciones Alt s Accesos rápidos Presiona las siguientes teclas…" at bounding box center [784, 24] width 1568 height 50
click at [25, 21] on img at bounding box center [20, 25] width 25 height 25
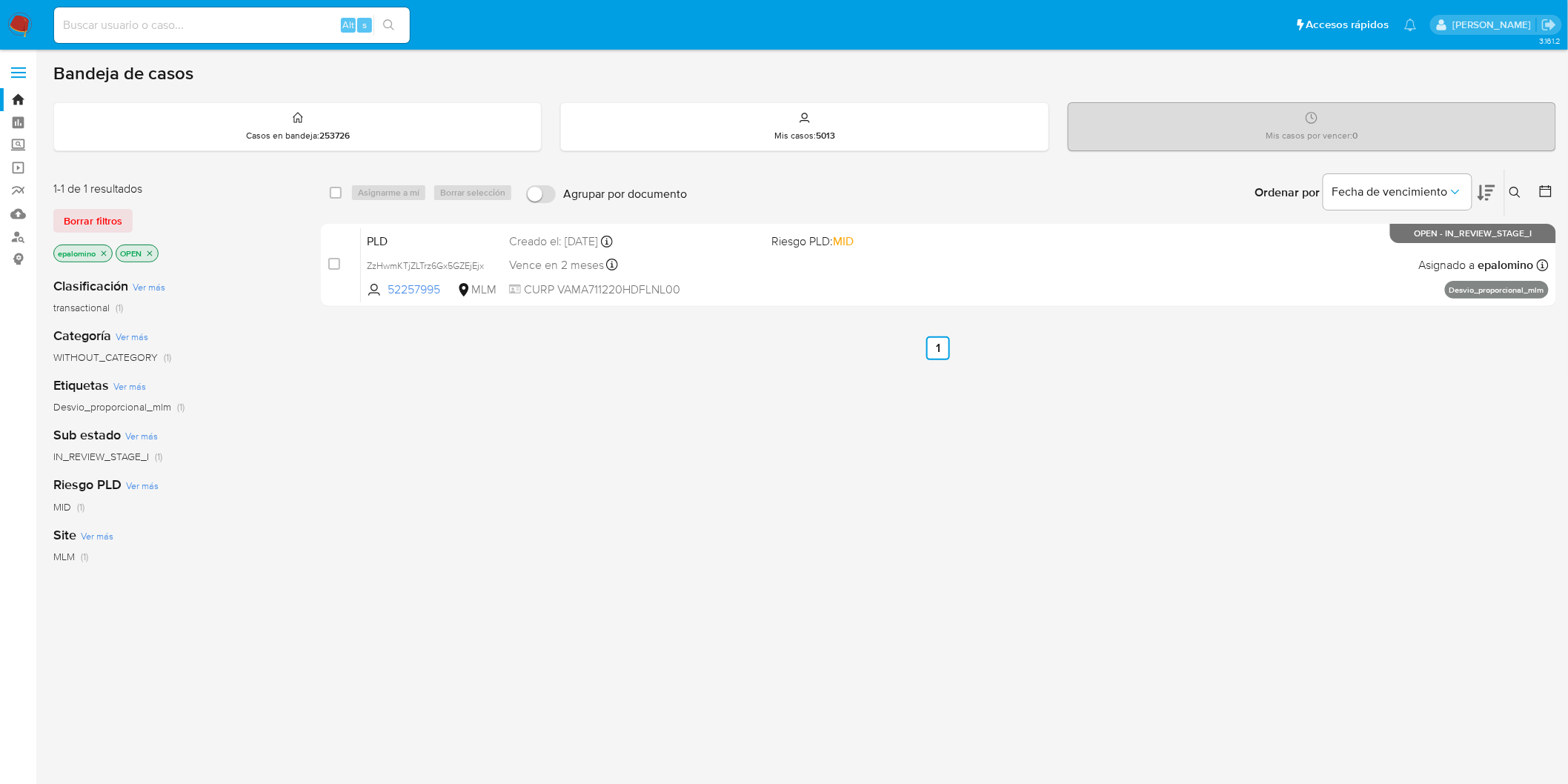
click at [108, 213] on span "Borrar filtros" at bounding box center [93, 220] width 59 height 21
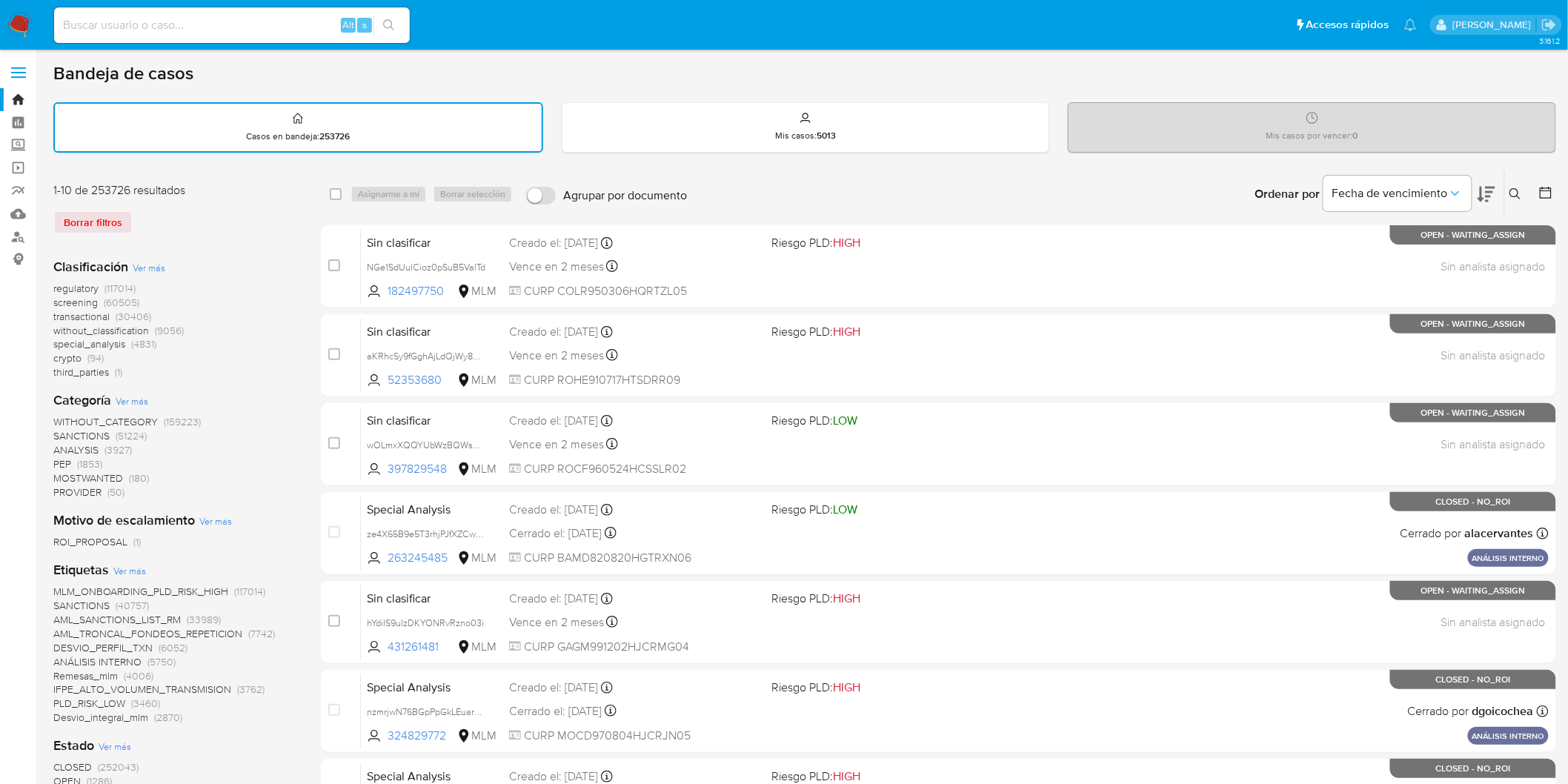
click at [20, 16] on img at bounding box center [20, 25] width 25 height 25
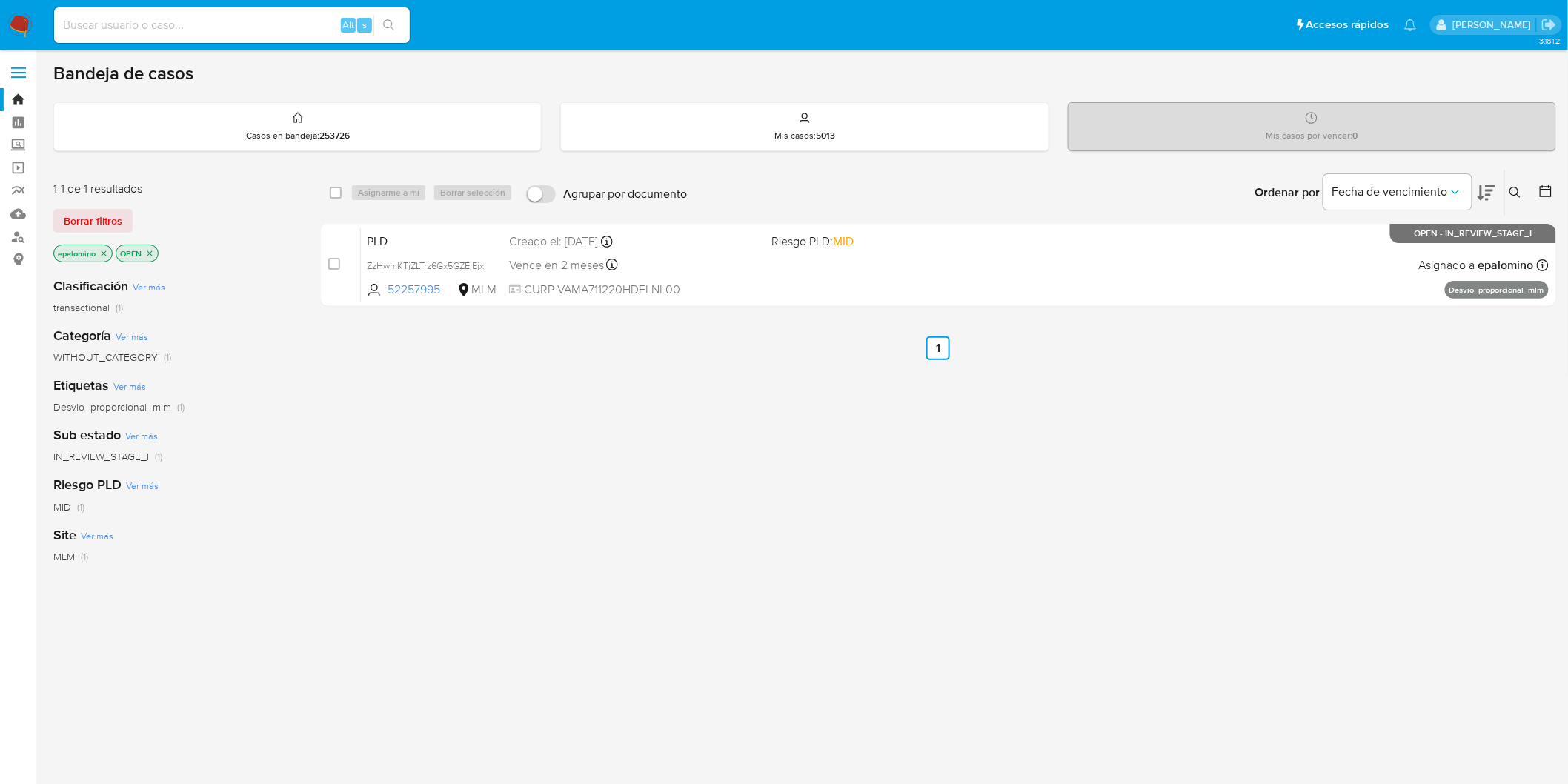
click at [97, 217] on span "Borrar filtros" at bounding box center [93, 220] width 59 height 21
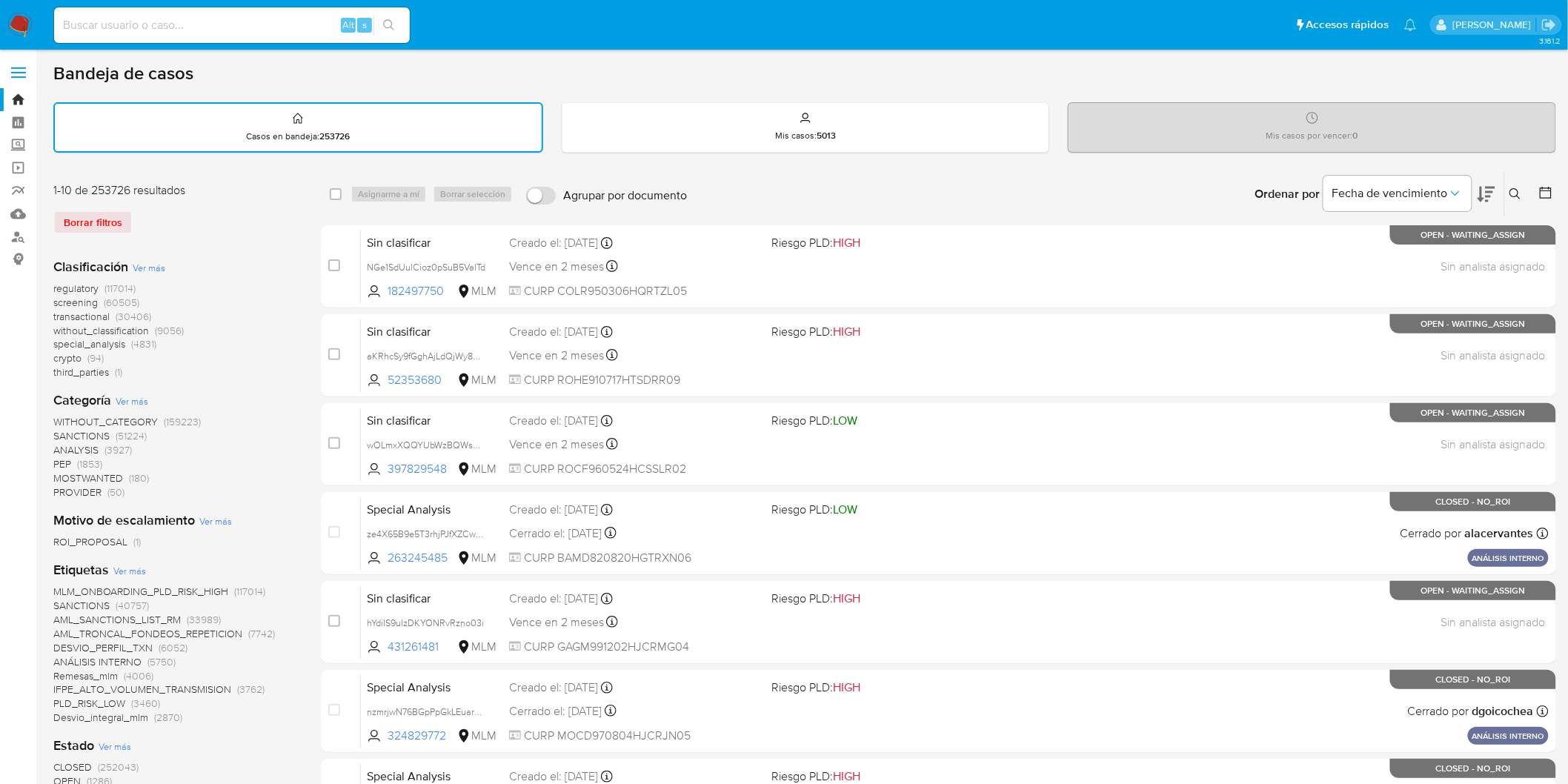
click at [260, 278] on div "Clasificación Ver más regulatory (117014) screening (60505) transactional (3040…" at bounding box center [175, 318] width 244 height 122
click at [13, 16] on img at bounding box center [20, 25] width 25 height 25
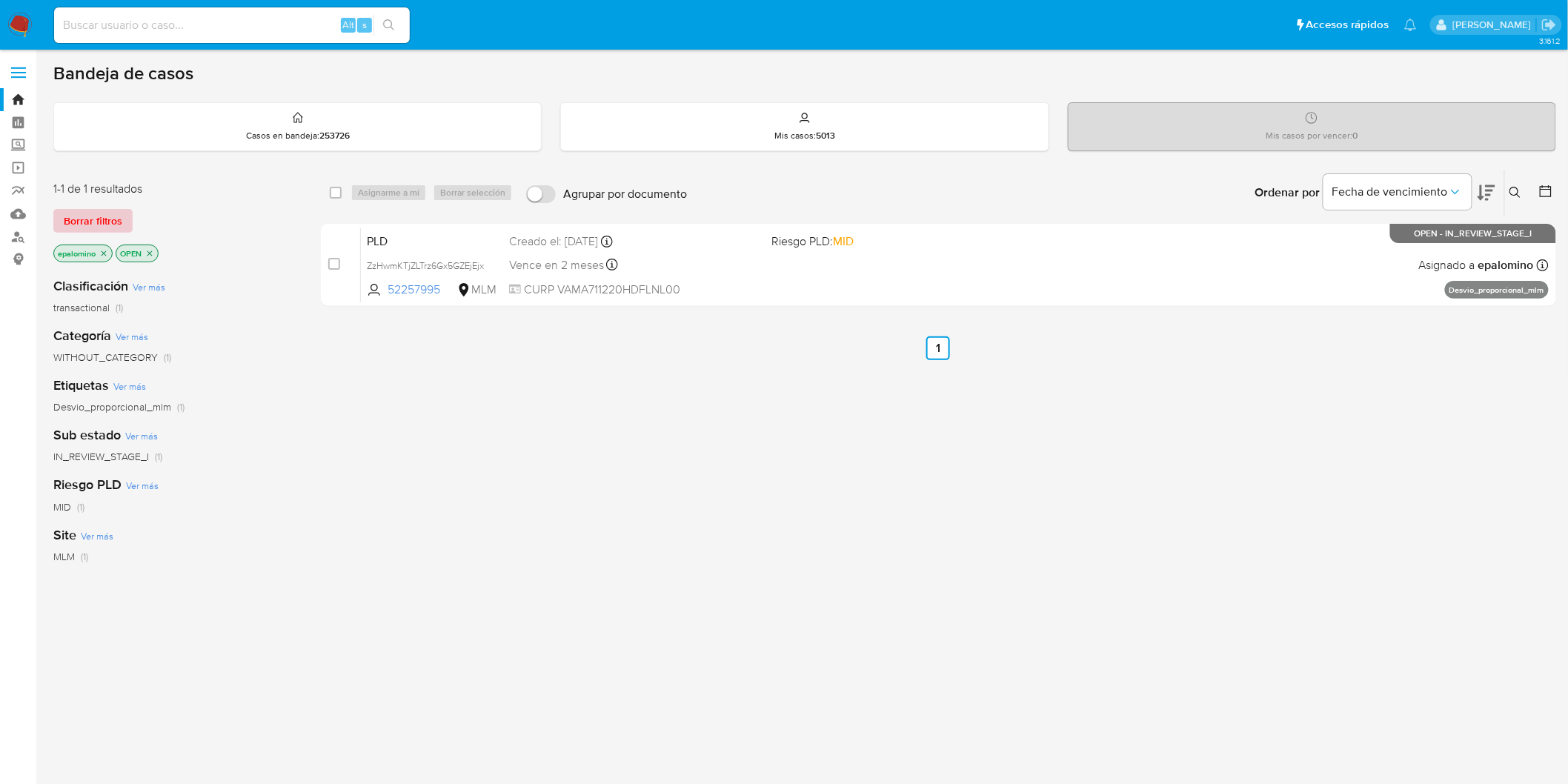
click at [56, 215] on button "Borrar filtros" at bounding box center [92, 221] width 79 height 24
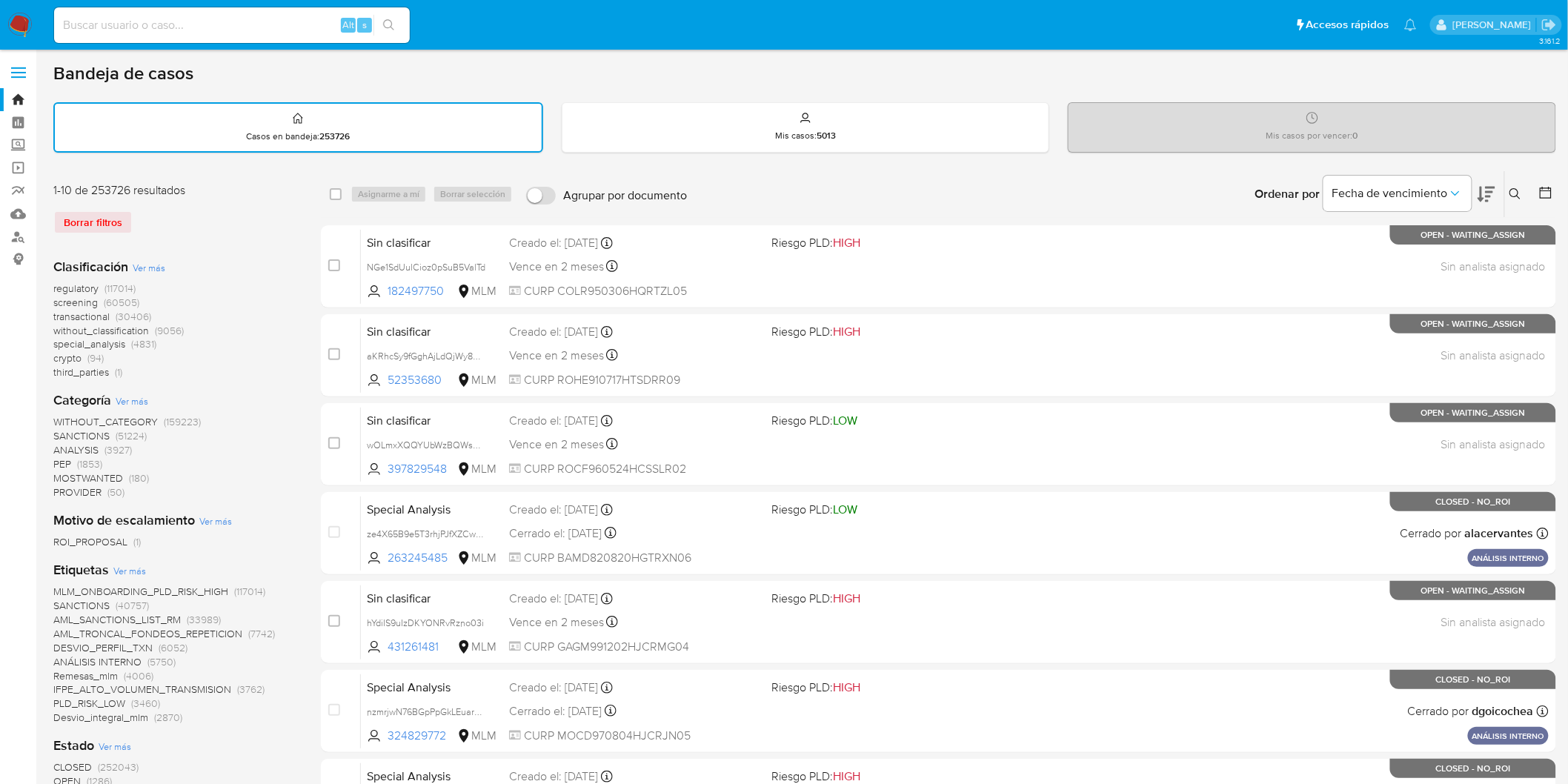
click at [235, 269] on div "Clasificación Ver más regulatory (117014) screening (60505) transactional (3040…" at bounding box center [175, 318] width 244 height 122
